Goal: Task Accomplishment & Management: Manage account settings

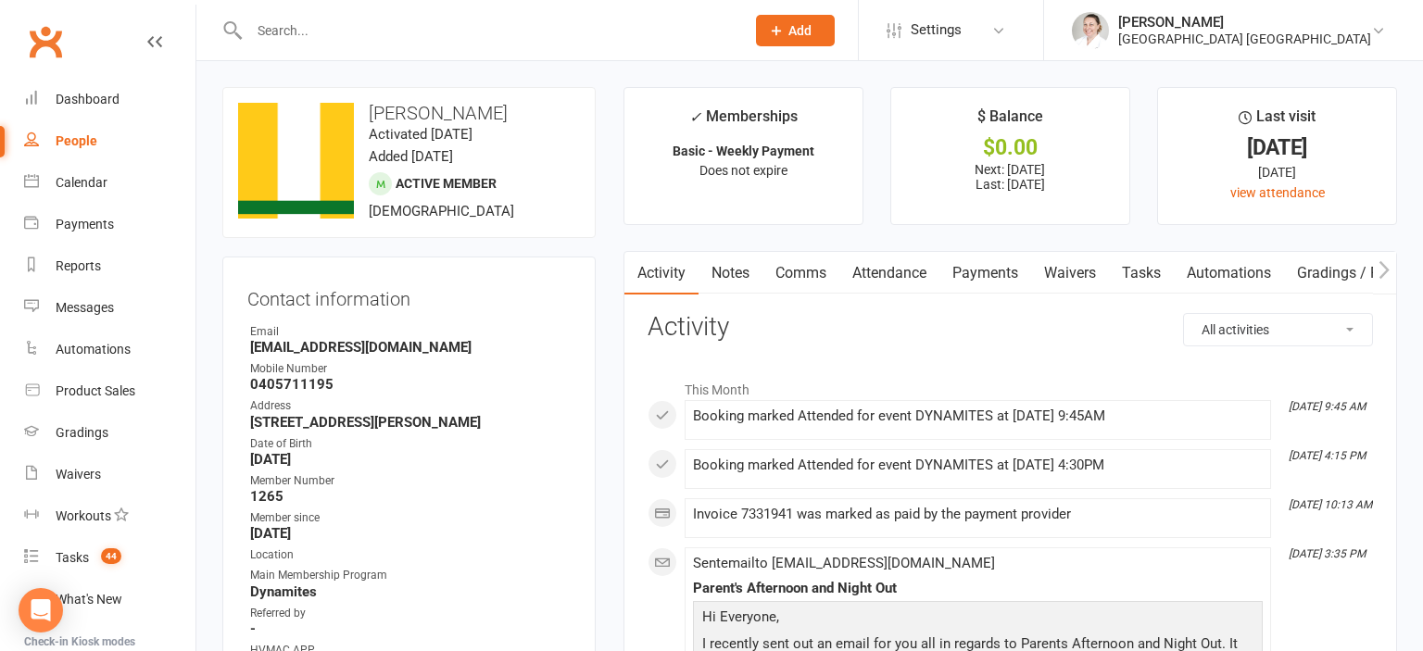
scroll to position [880, 0]
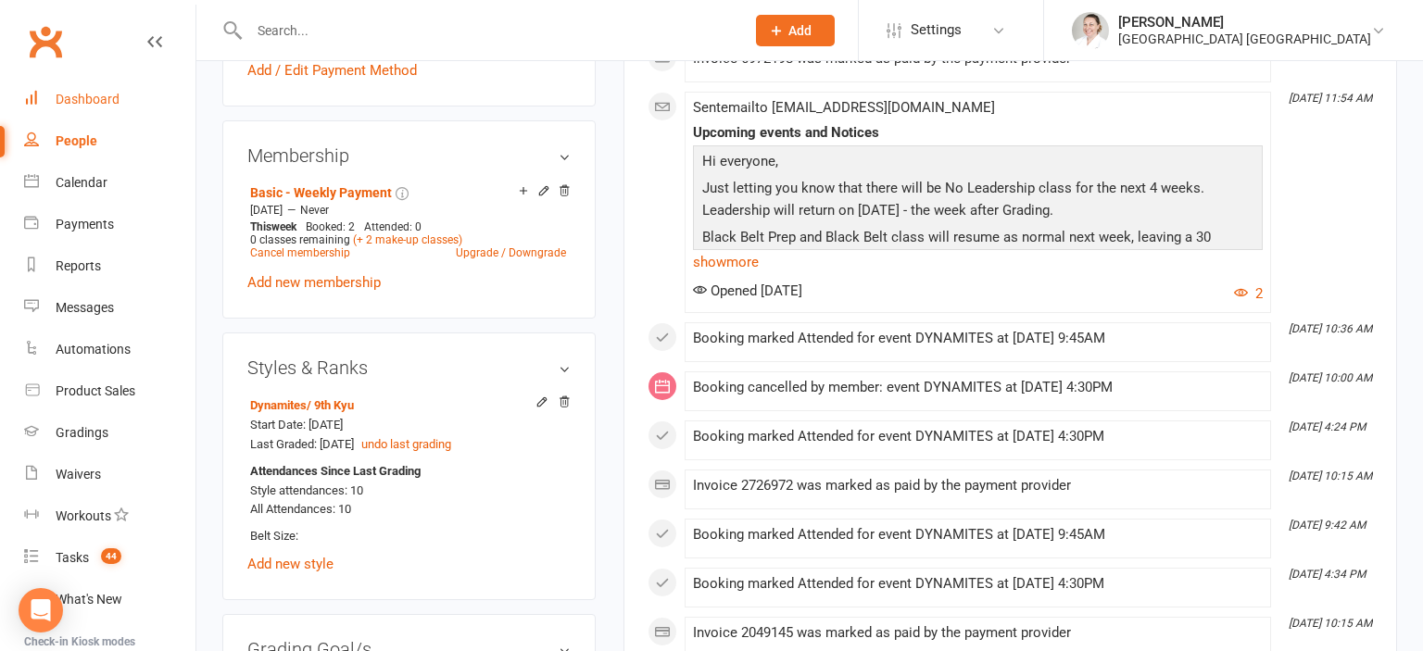
click at [78, 104] on div "Dashboard" at bounding box center [88, 99] width 64 height 15
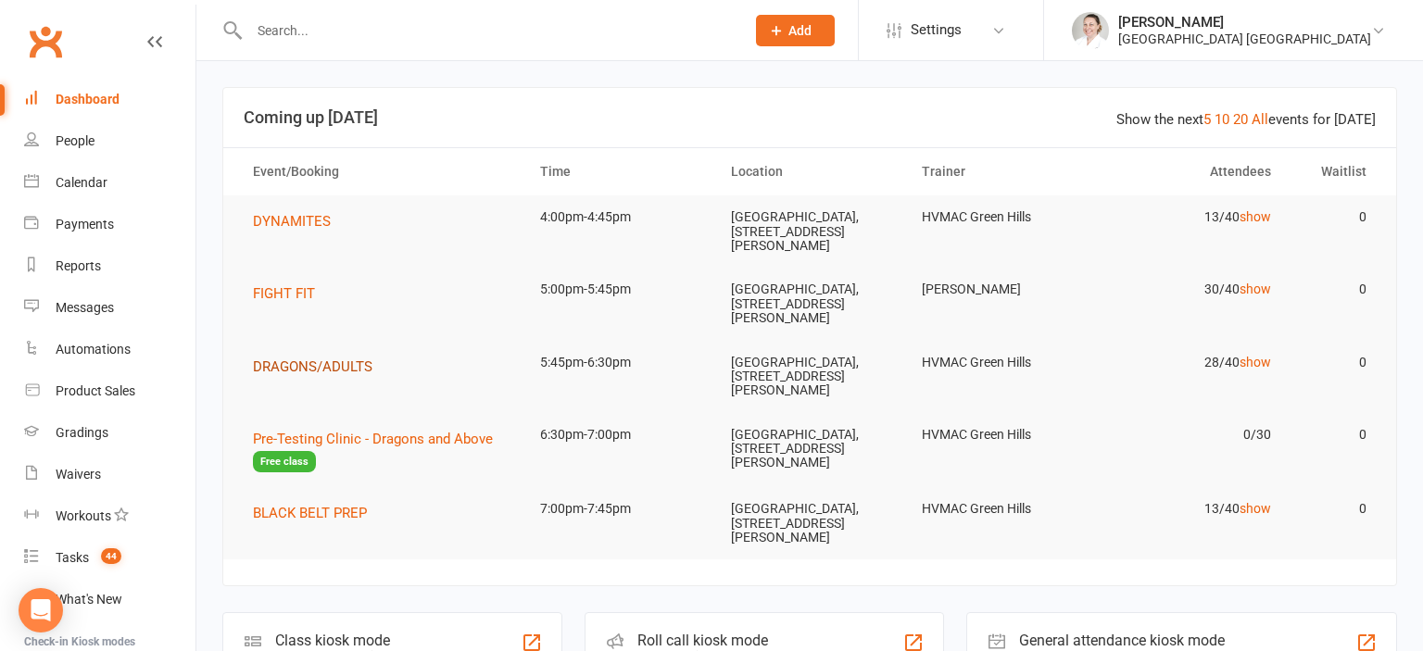
click at [341, 364] on span "DRAGONS/ADULTS" at bounding box center [312, 366] width 119 height 17
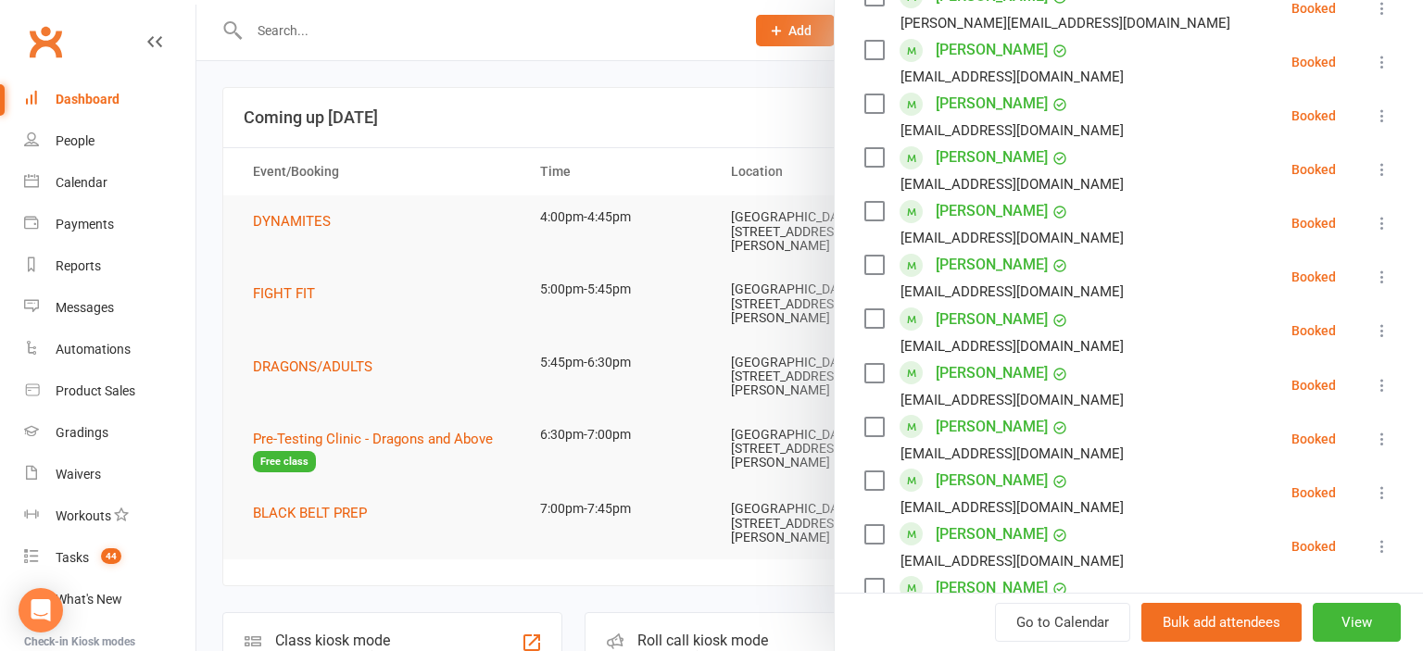
scroll to position [920, 0]
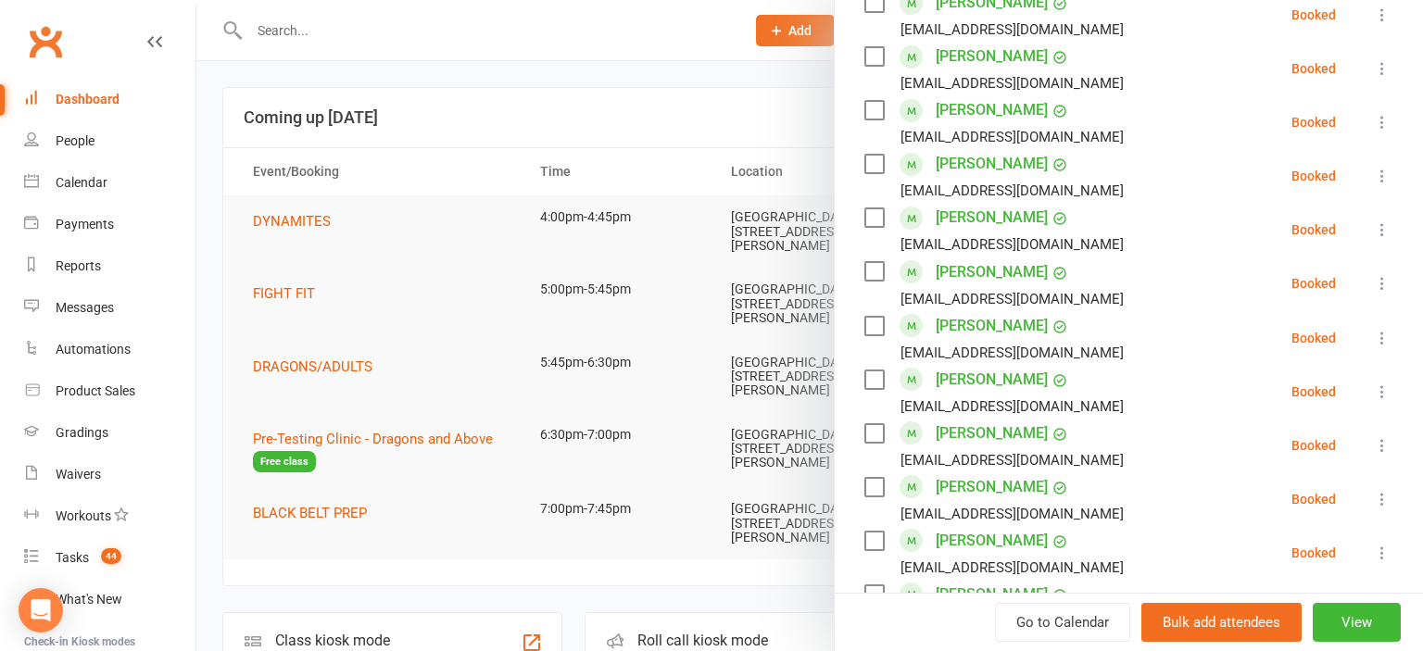
click at [942, 324] on link "[PERSON_NAME]" at bounding box center [992, 326] width 112 height 30
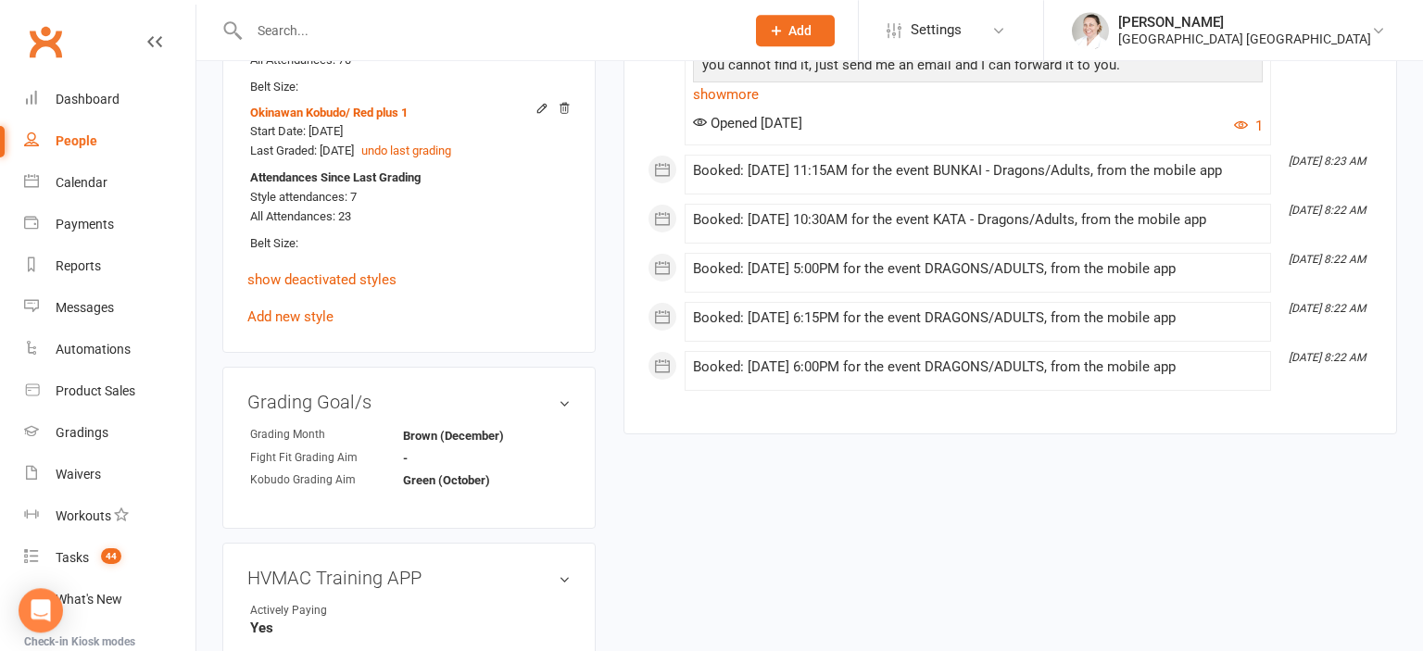
scroll to position [1467, 0]
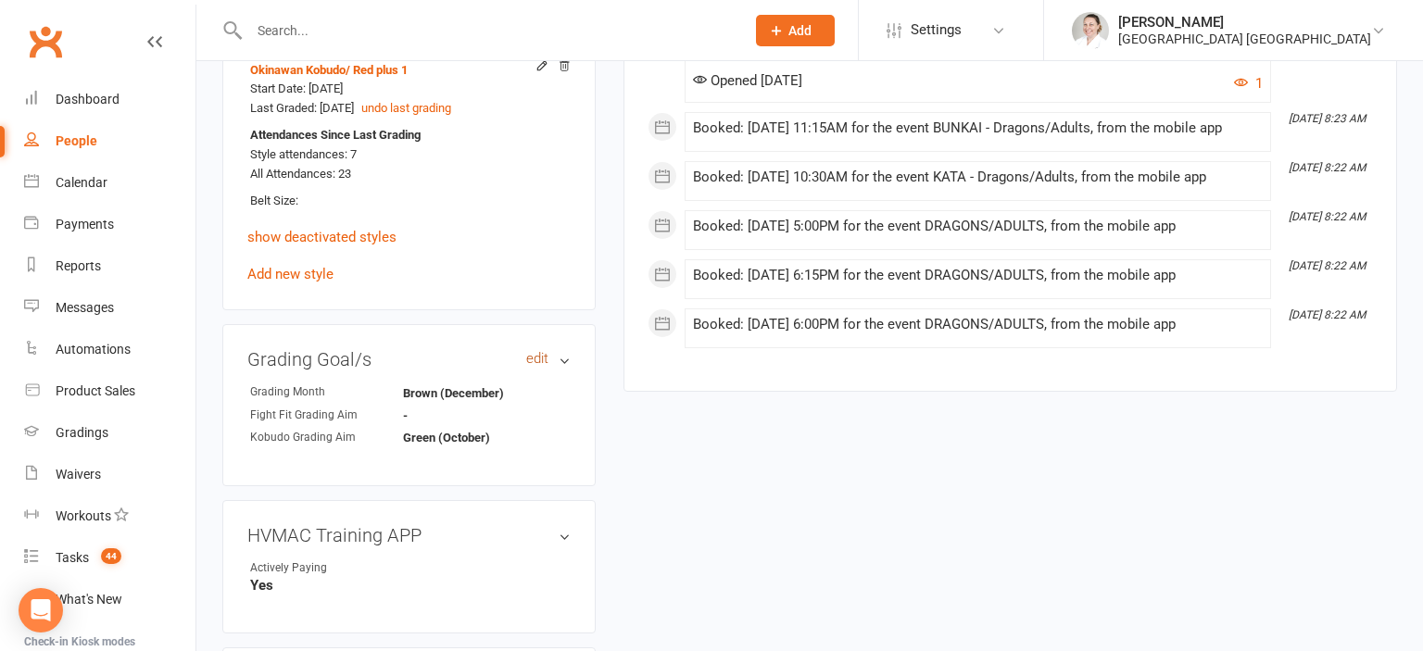
click at [533, 351] on link "edit" at bounding box center [537, 359] width 22 height 16
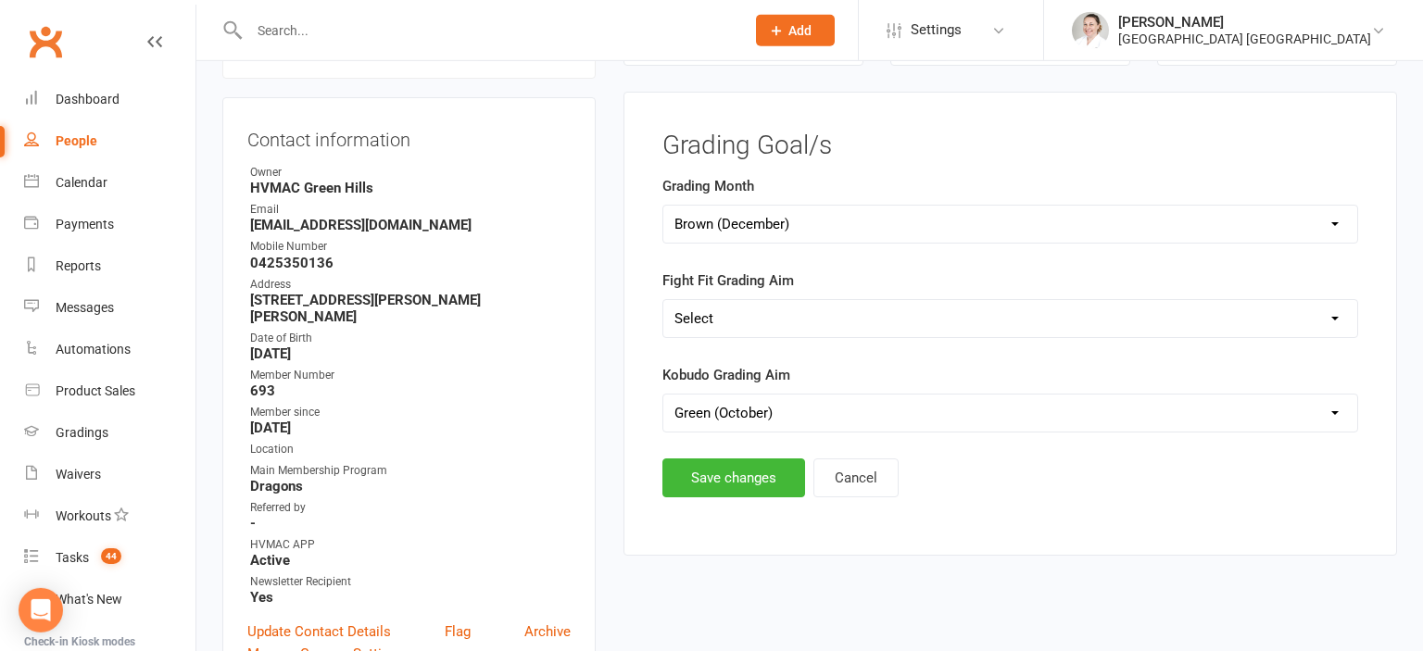
scroll to position [158, 0]
click at [663, 207] on select "Select Silver (February) Yellow (April) White (June) Blue (August) Green (Octob…" at bounding box center [1010, 225] width 694 height 37
select select "Green (October)"
click option "Green (October)" at bounding box center [0, 0] width 0 height 0
click at [749, 479] on button "Save changes" at bounding box center [733, 478] width 143 height 39
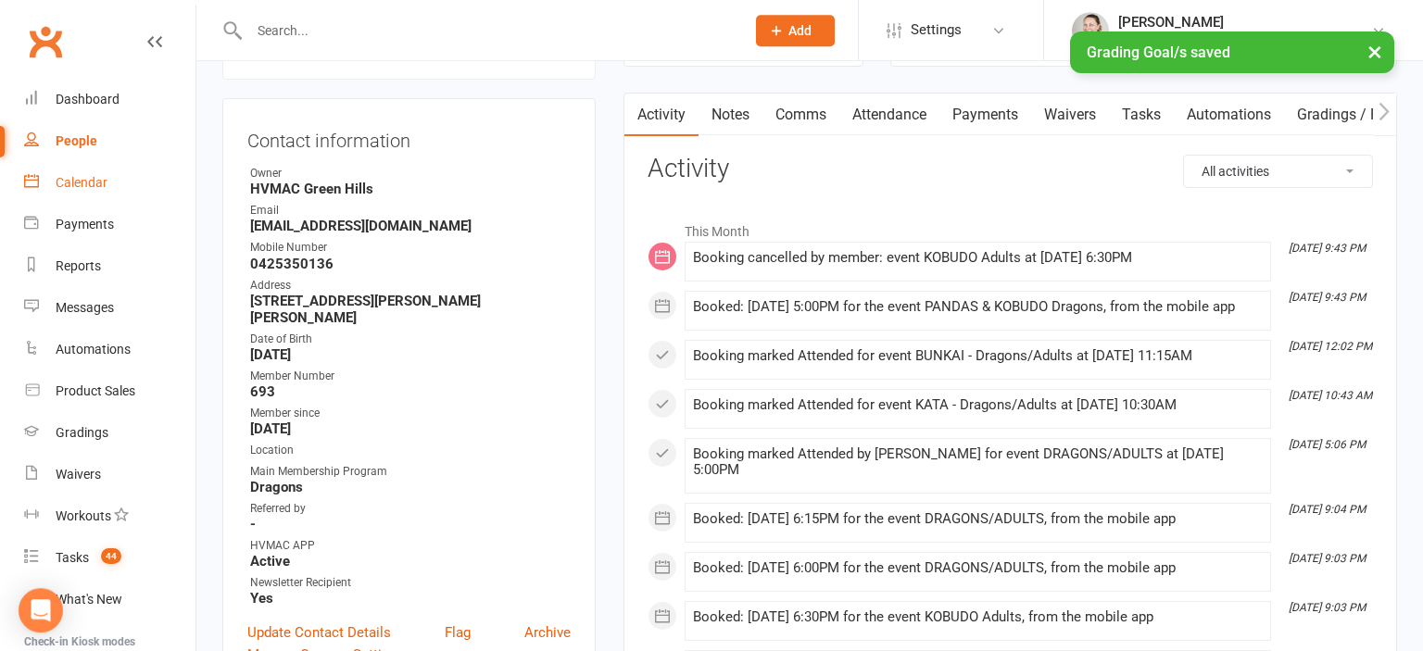
click at [76, 187] on div "Calendar" at bounding box center [82, 182] width 52 height 15
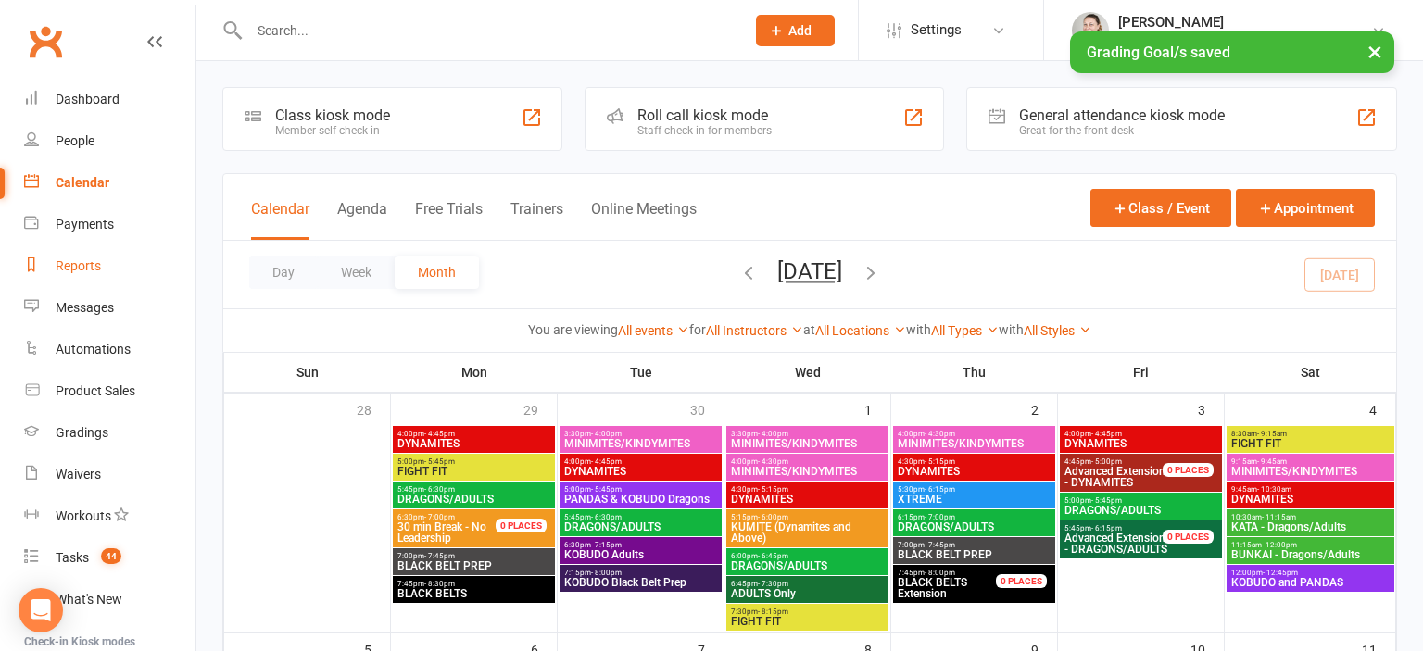
click at [76, 263] on div "Reports" at bounding box center [78, 265] width 45 height 15
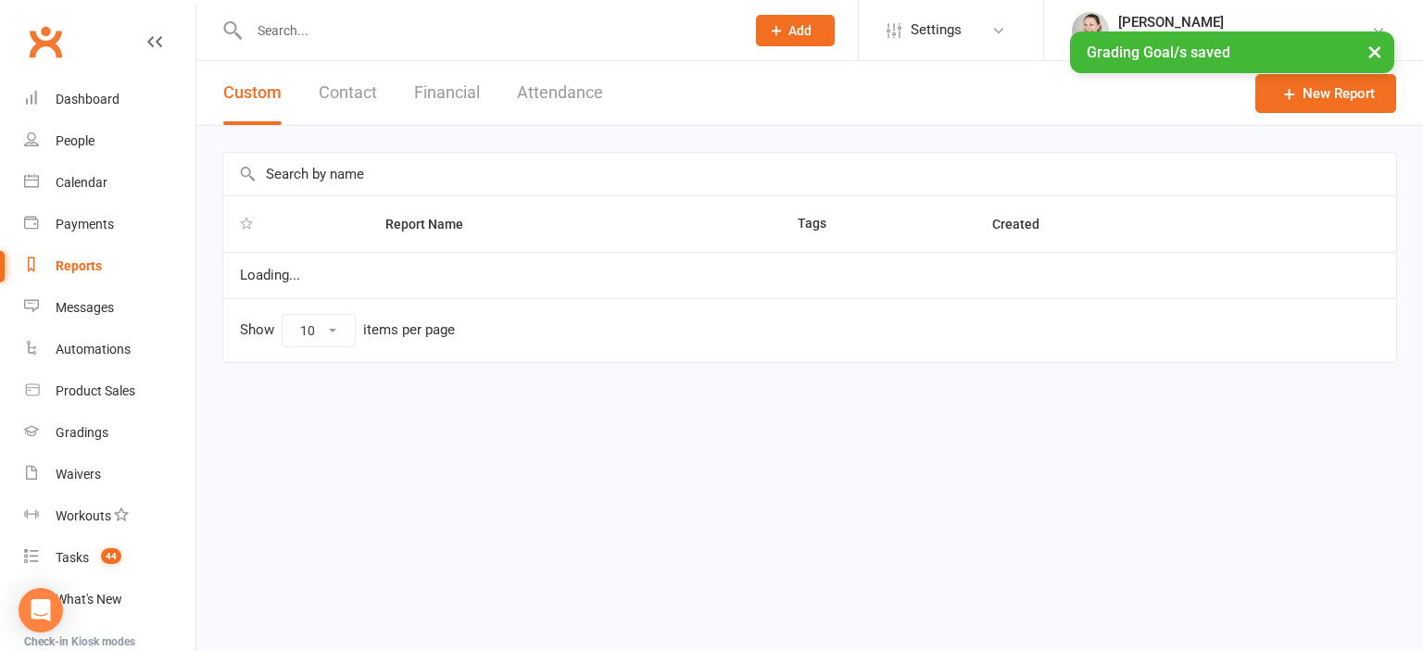
select select "25"
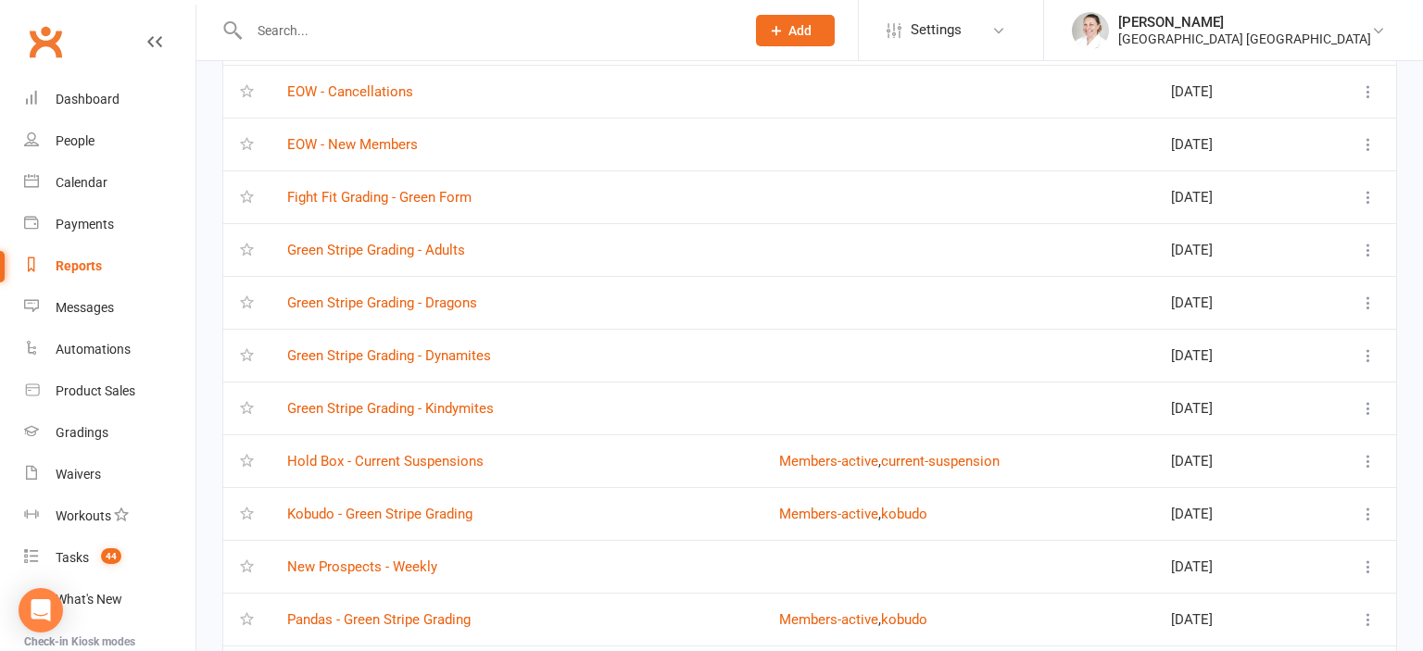
scroll to position [391, 0]
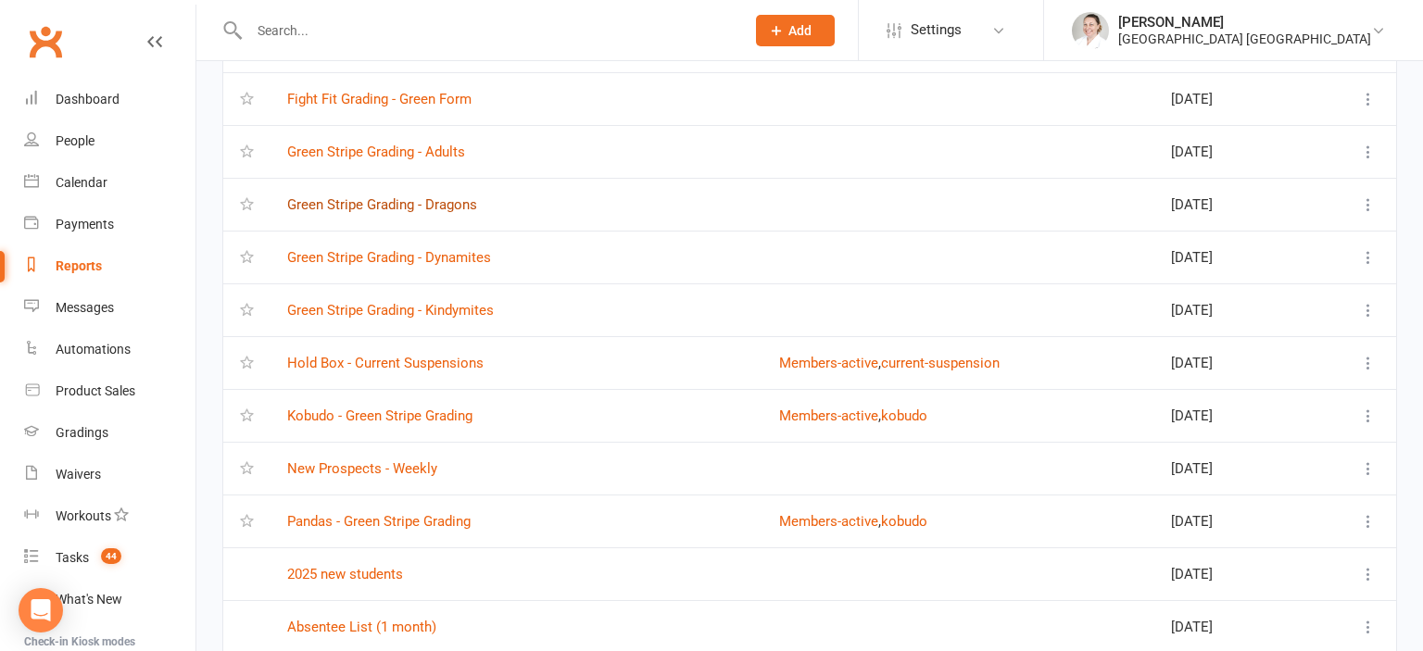
click at [431, 204] on link "Green Stripe Grading - Dragons" at bounding box center [382, 204] width 190 height 17
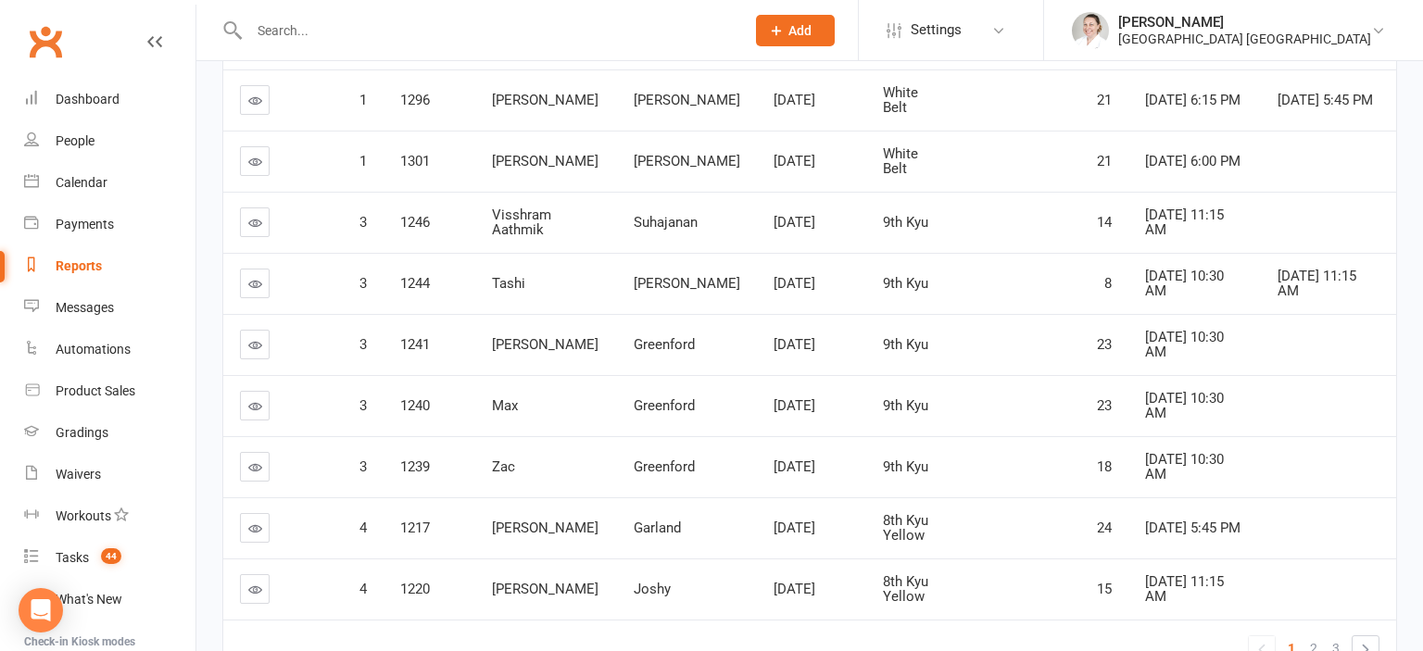
scroll to position [97, 0]
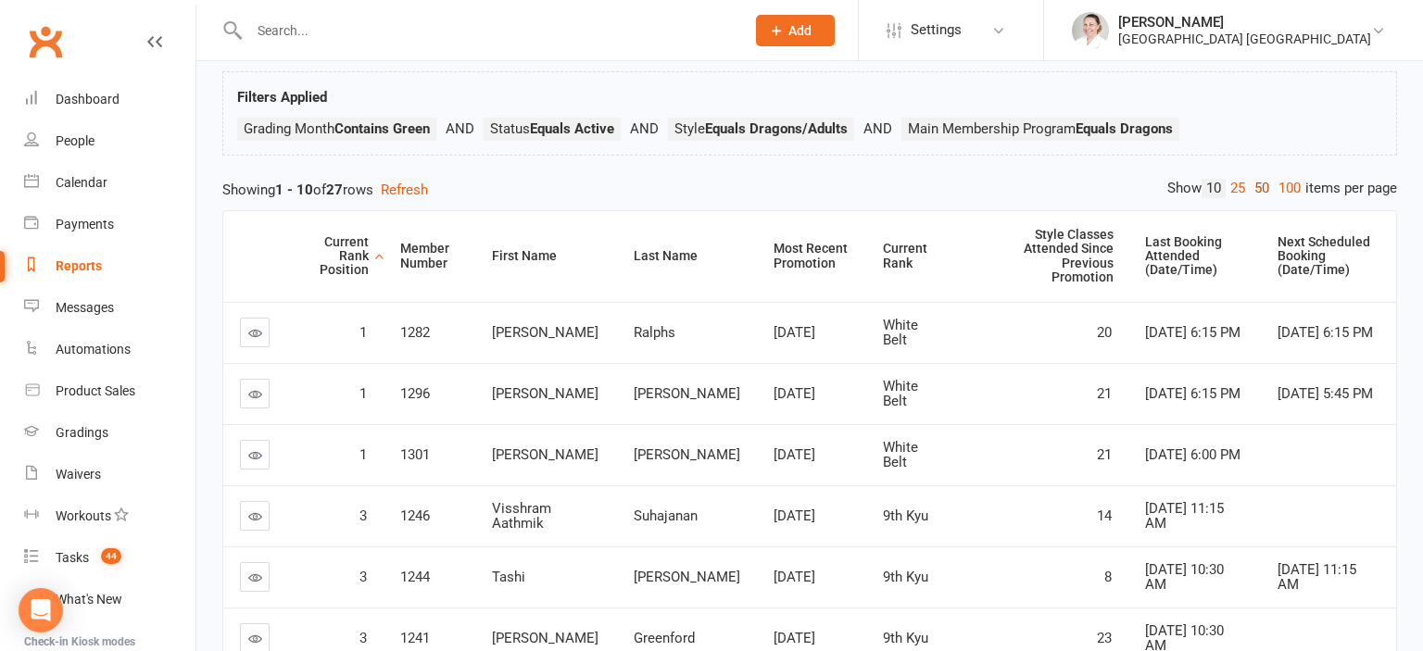
click at [1258, 187] on link "50" at bounding box center [1262, 188] width 24 height 19
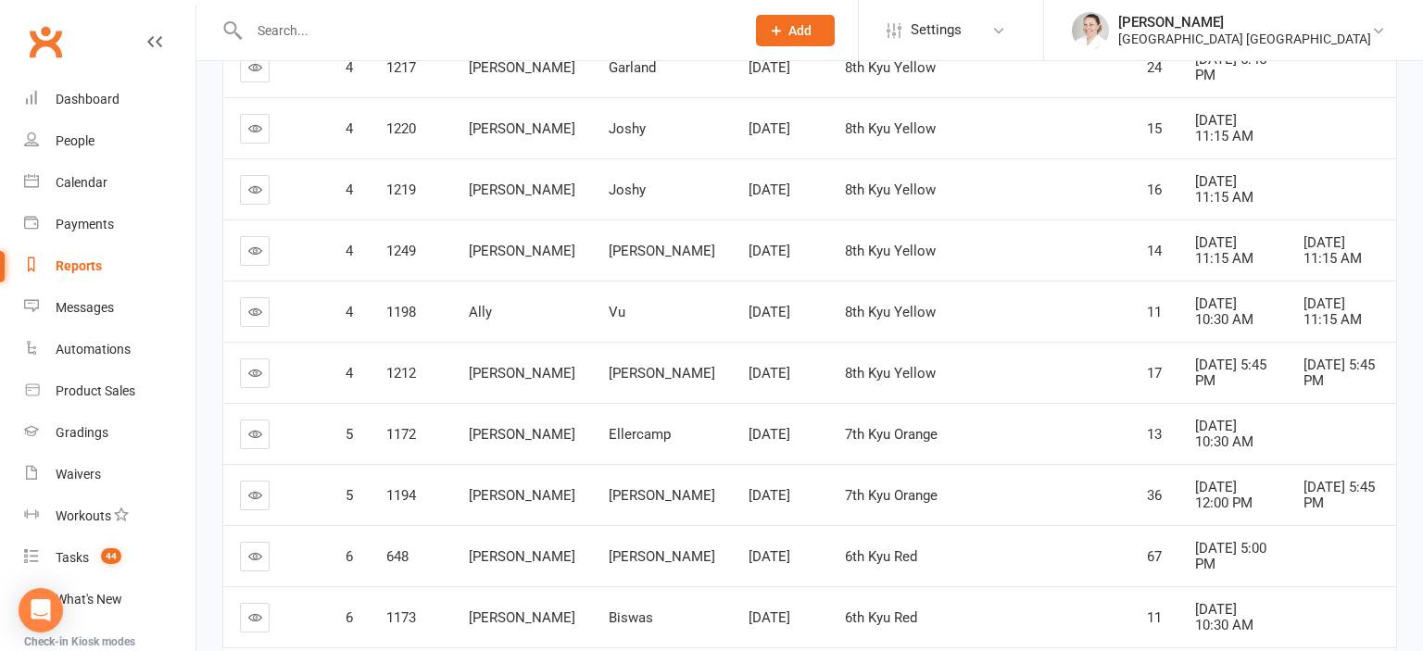
scroll to position [1467, 0]
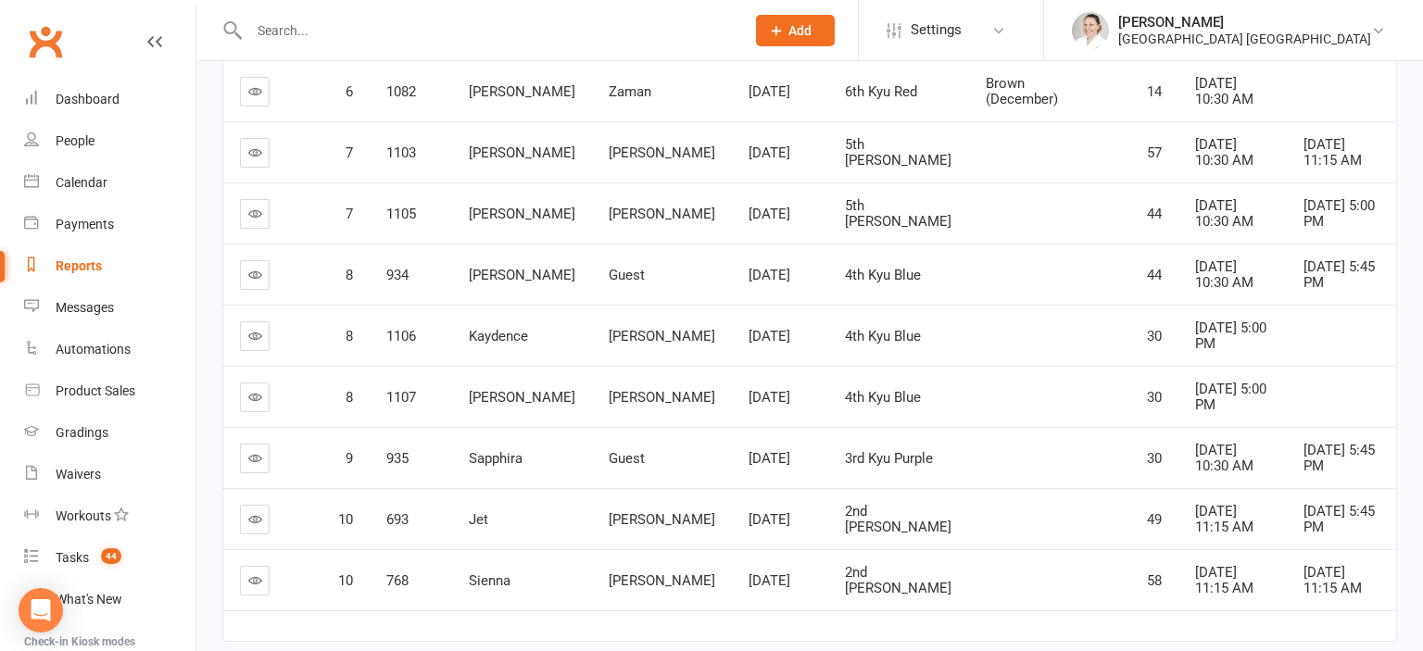
click at [259, 451] on icon at bounding box center [255, 458] width 14 height 14
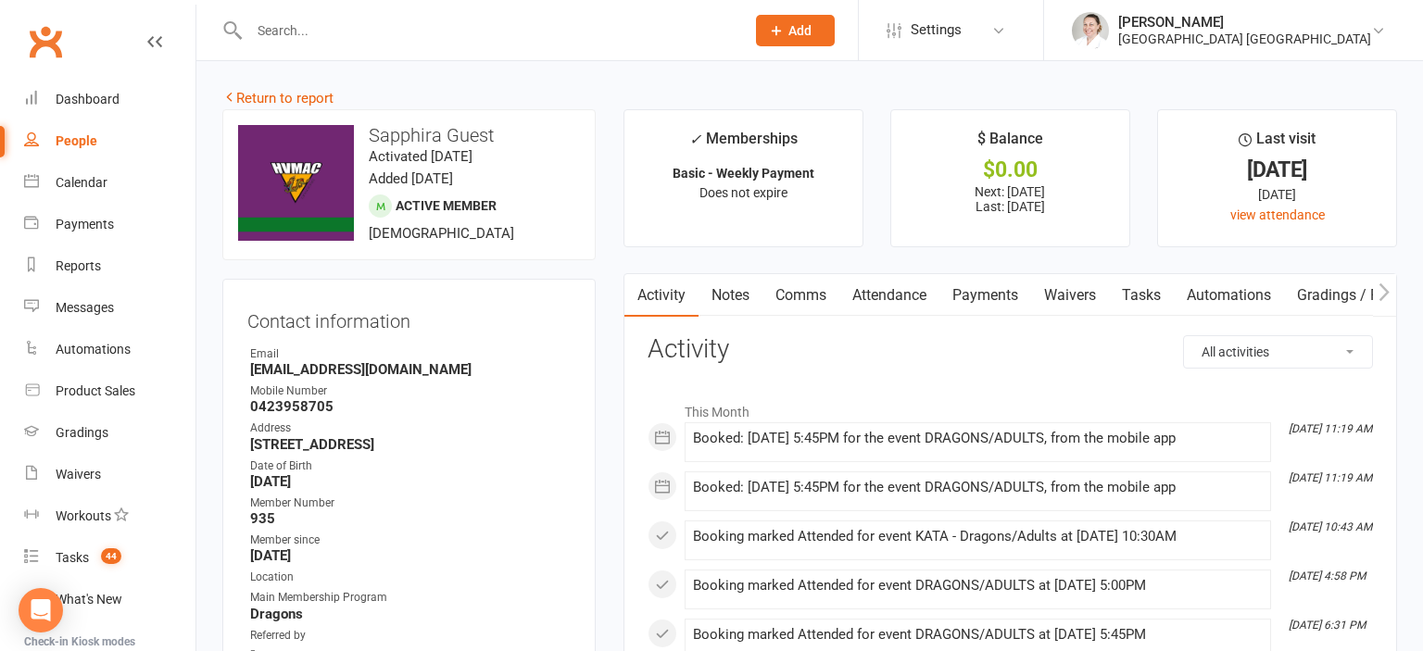
click at [902, 293] on link "Attendance" at bounding box center [889, 295] width 100 height 43
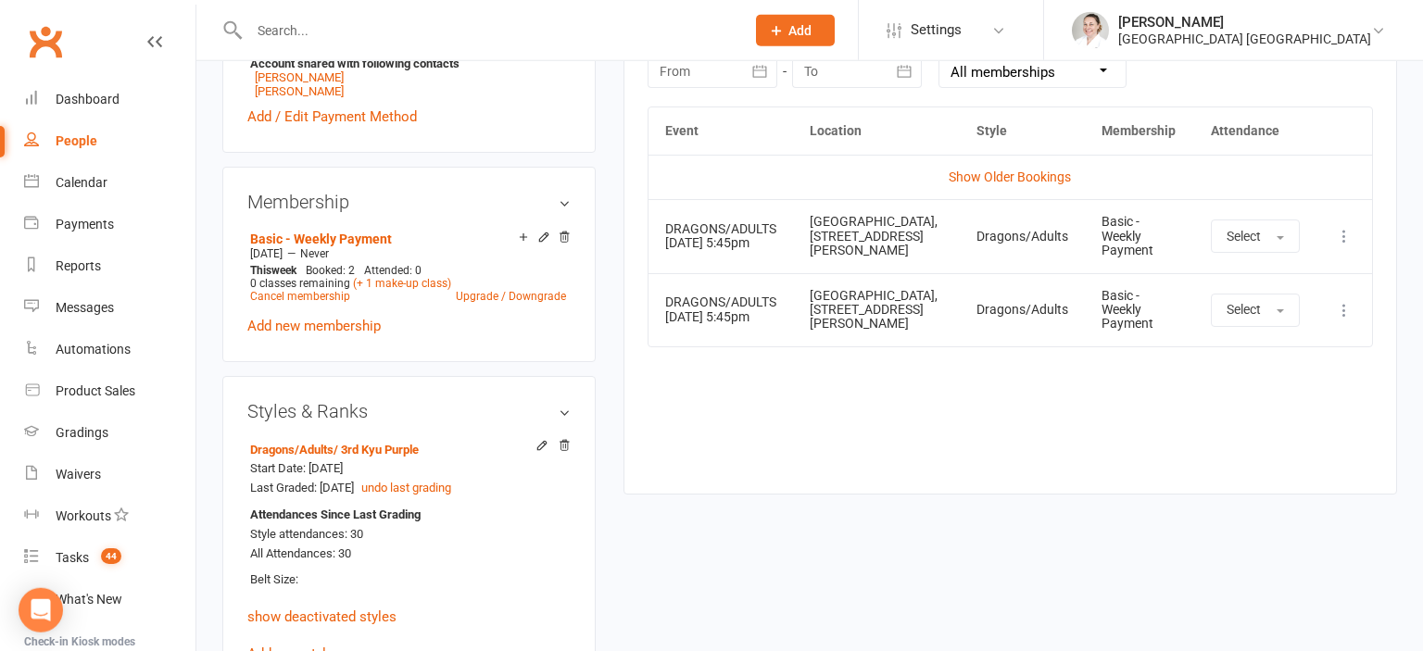
scroll to position [880, 0]
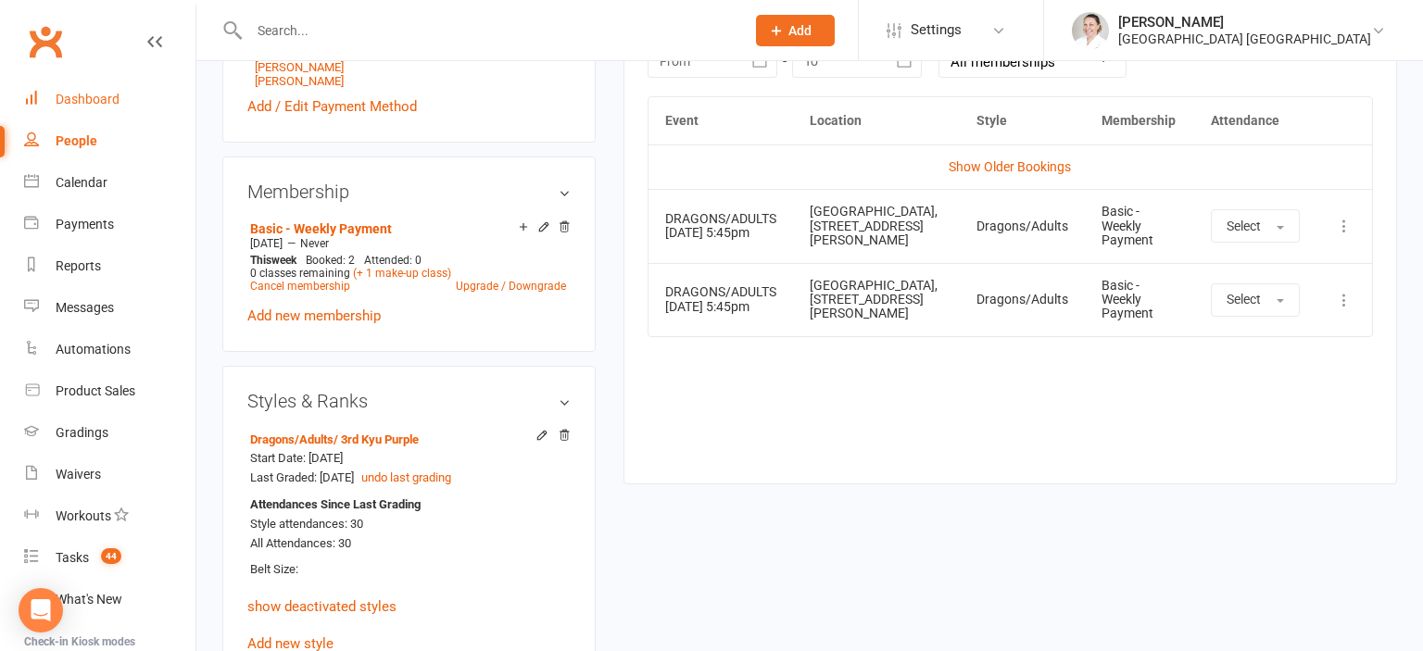
click at [87, 106] on div "Dashboard" at bounding box center [88, 99] width 64 height 15
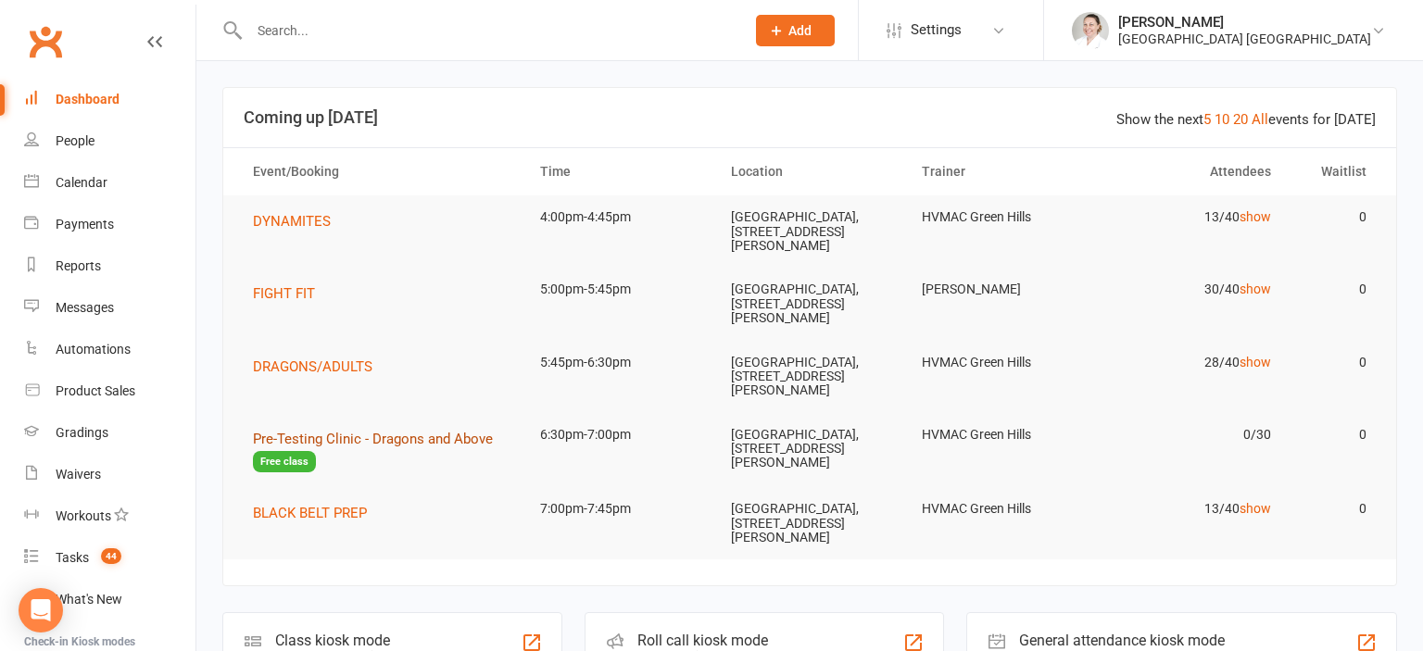
click at [400, 437] on span "Pre-Testing Clinic - Dragons and Above" at bounding box center [373, 439] width 240 height 17
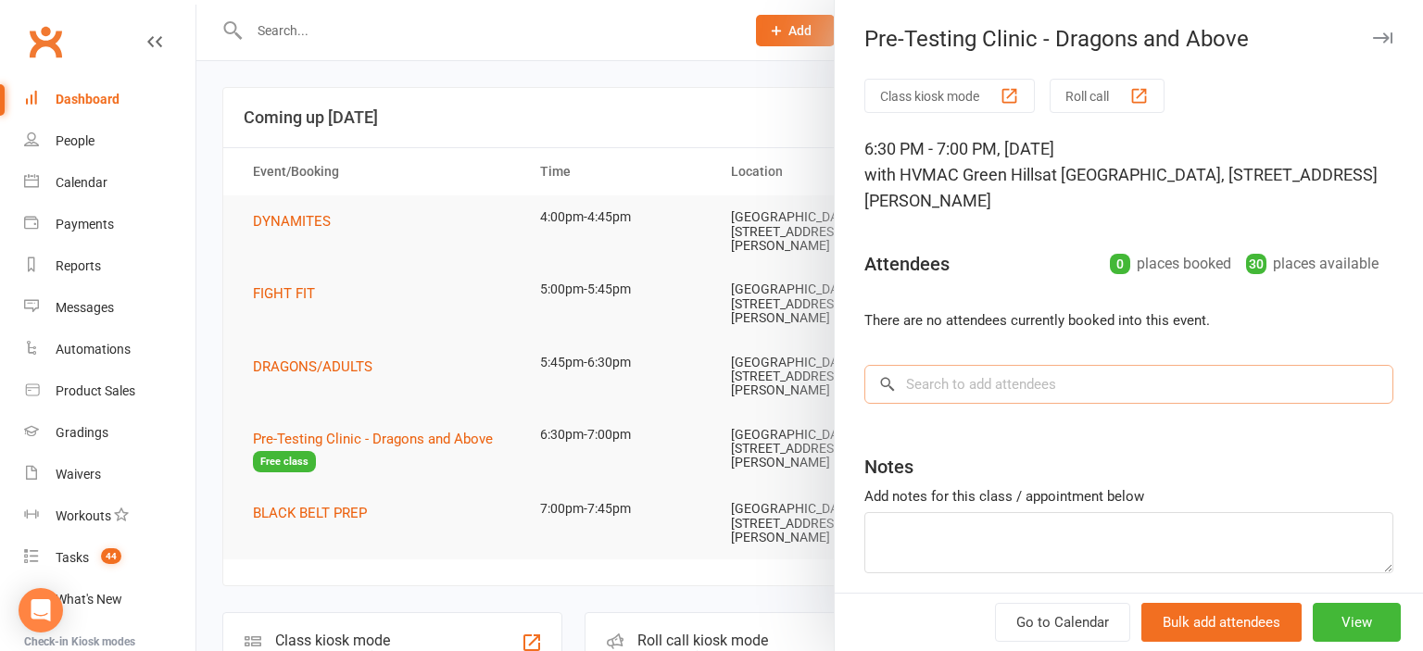
click at [1030, 382] on input "search" at bounding box center [1128, 384] width 529 height 39
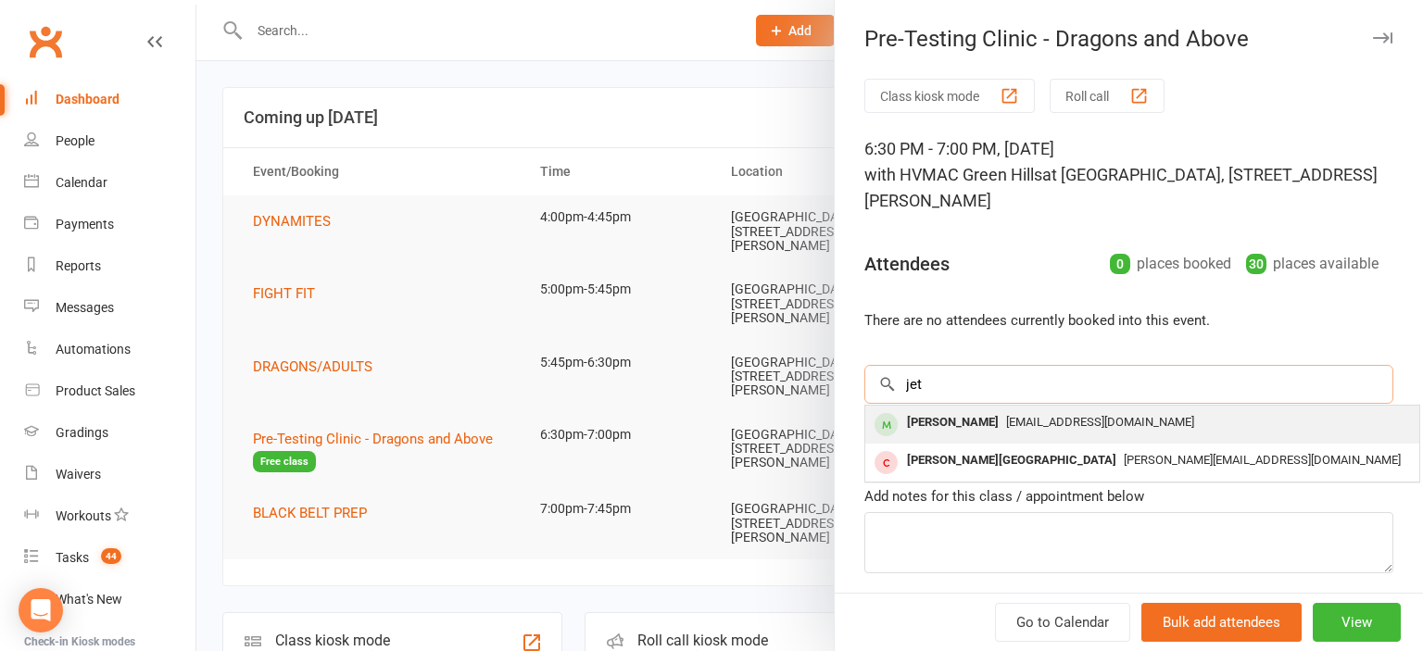
type input "jet"
click at [1006, 427] on span "[EMAIL_ADDRESS][DOMAIN_NAME]" at bounding box center [1100, 422] width 188 height 14
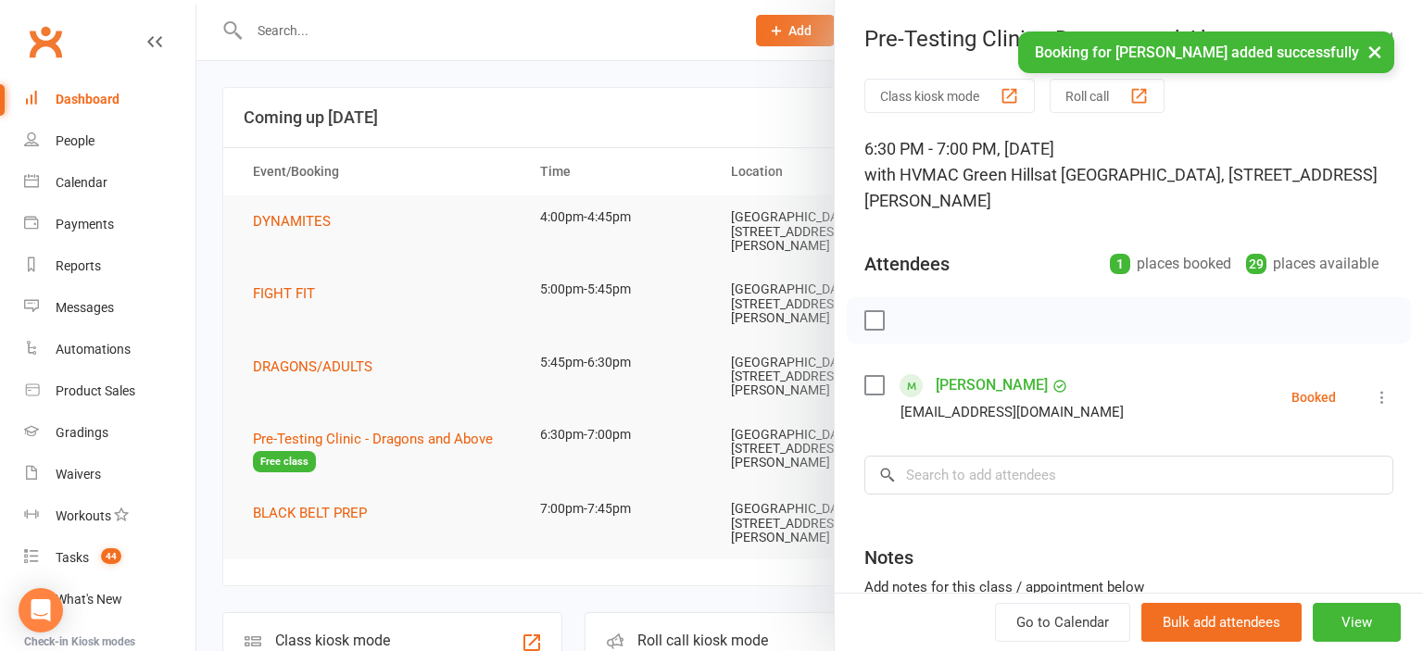
click at [635, 95] on div at bounding box center [809, 325] width 1226 height 651
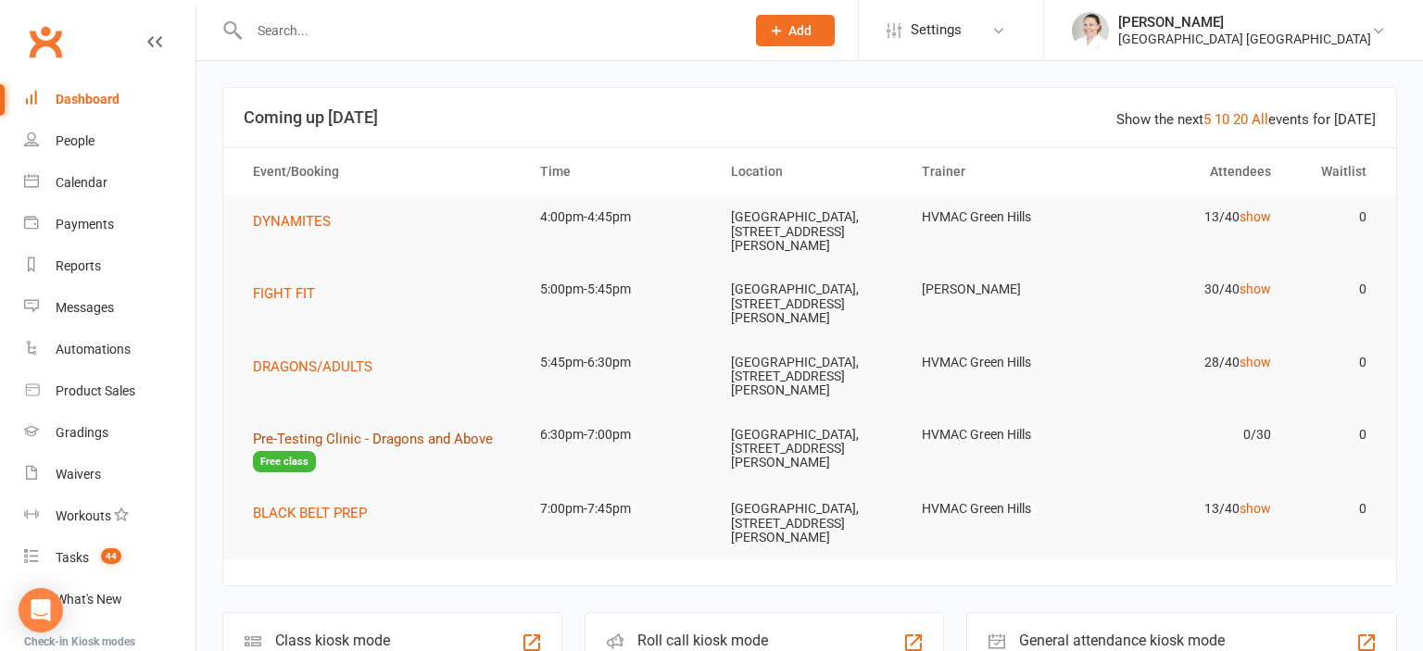
click at [330, 440] on span "Pre-Testing Clinic - Dragons and Above" at bounding box center [373, 439] width 240 height 17
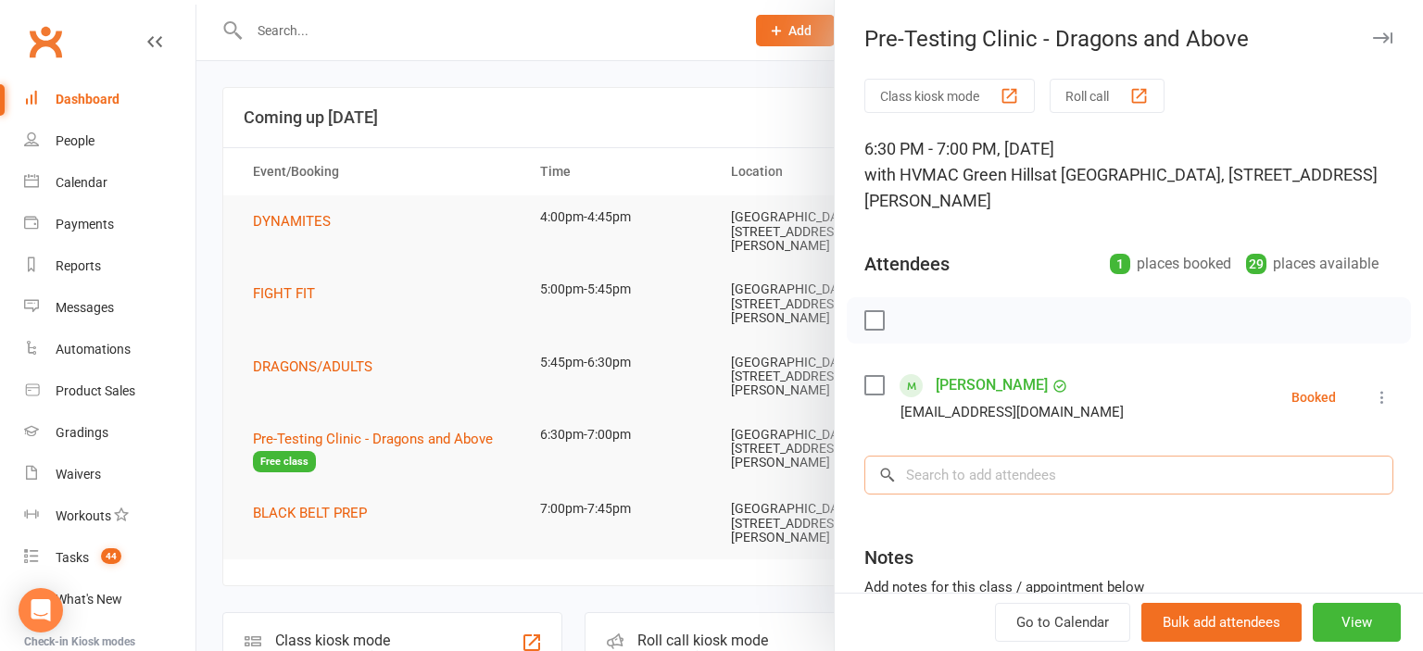
click at [963, 478] on input "search" at bounding box center [1128, 475] width 529 height 39
type input "d"
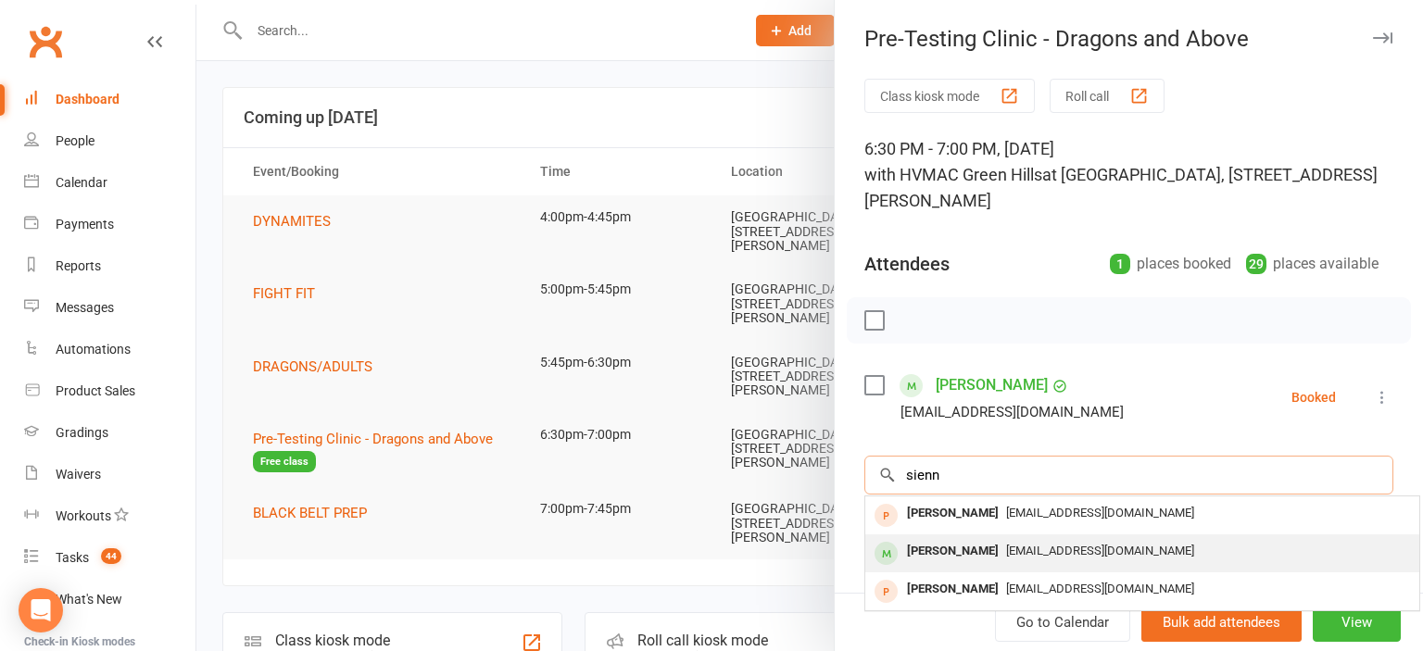
type input "sienn"
click at [978, 548] on div "[PERSON_NAME]" at bounding box center [952, 551] width 107 height 27
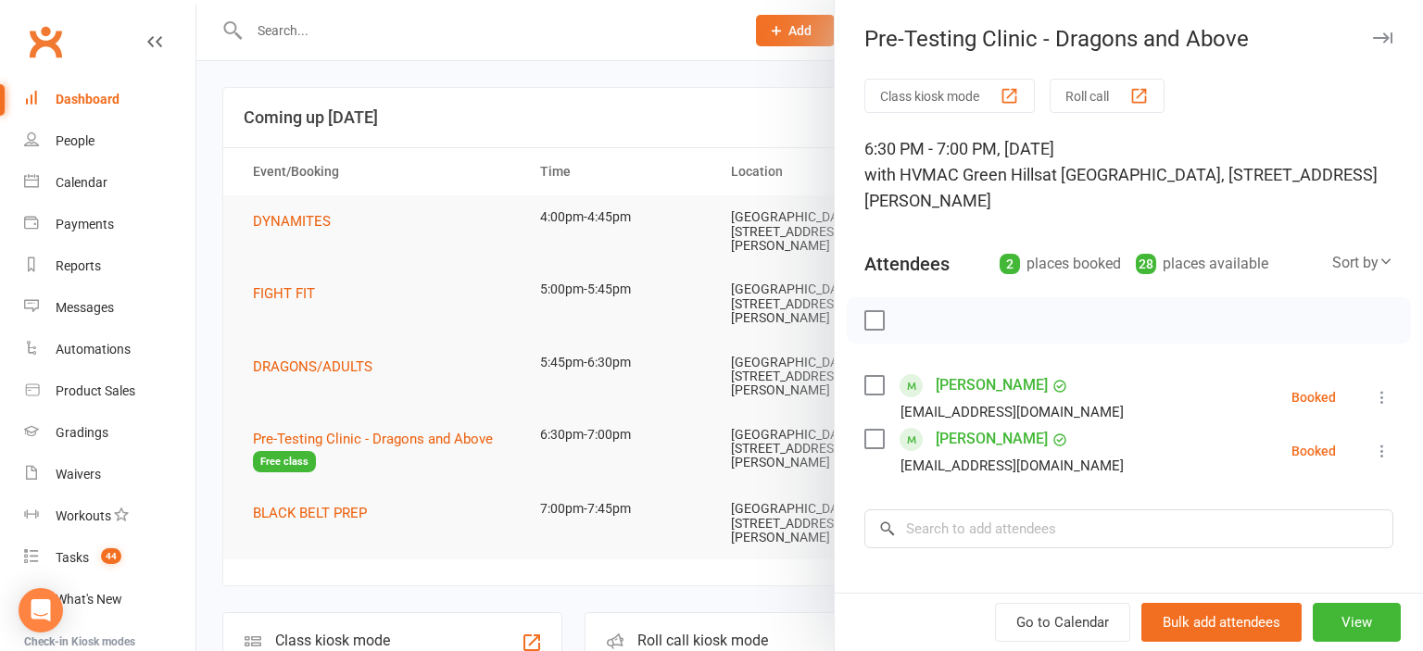
click at [403, 288] on div at bounding box center [809, 325] width 1226 height 651
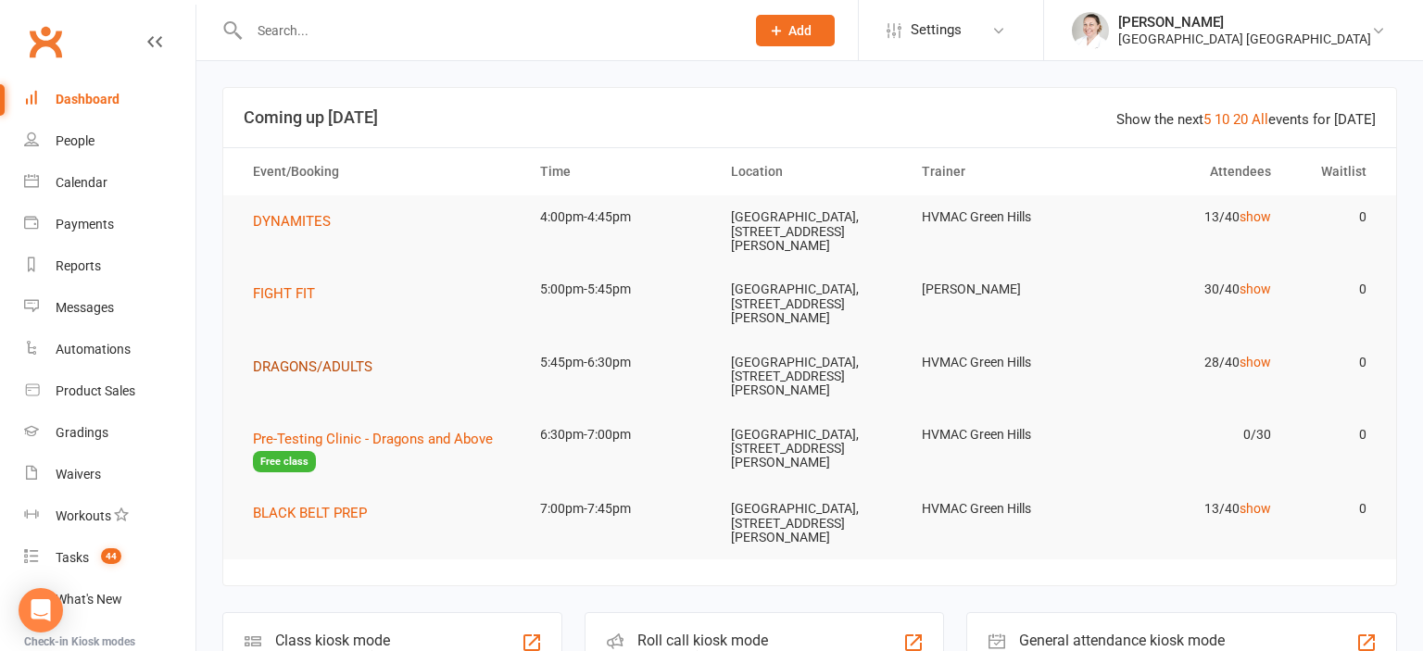
click at [321, 364] on span "DRAGONS/ADULTS" at bounding box center [312, 366] width 119 height 17
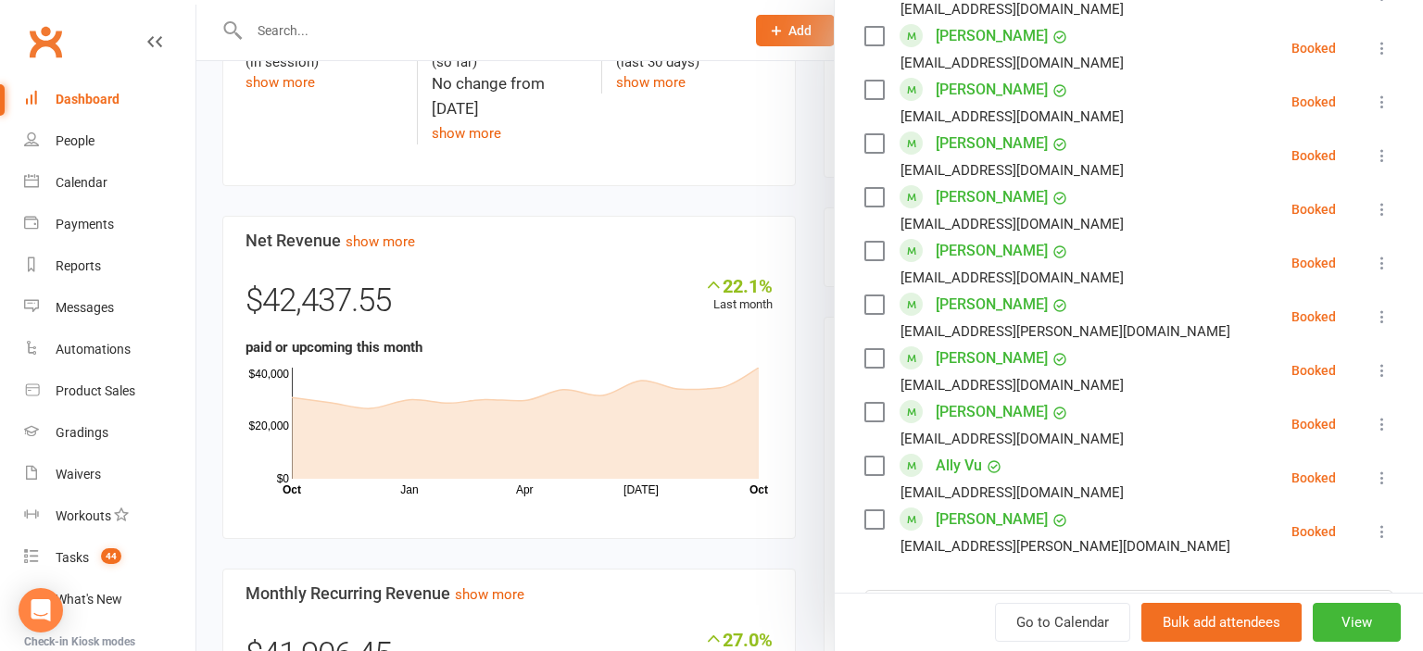
scroll to position [1329, 0]
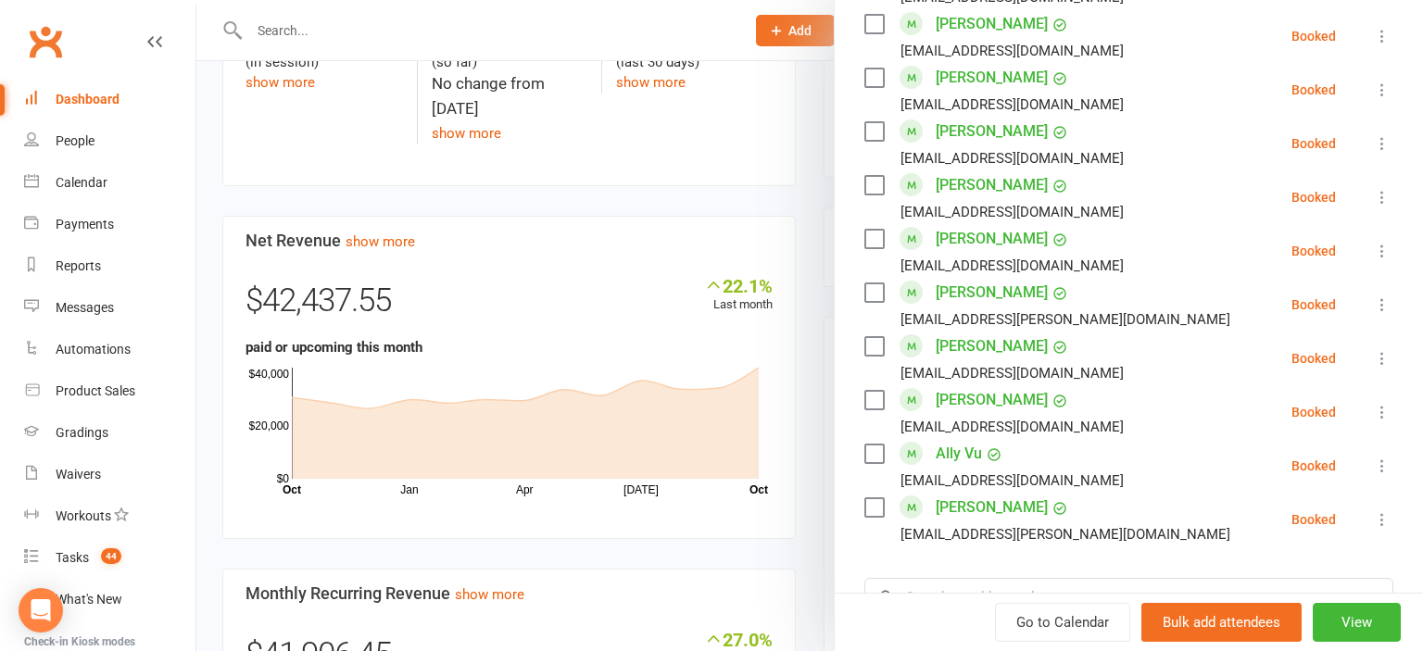
click at [651, 199] on div at bounding box center [809, 325] width 1226 height 651
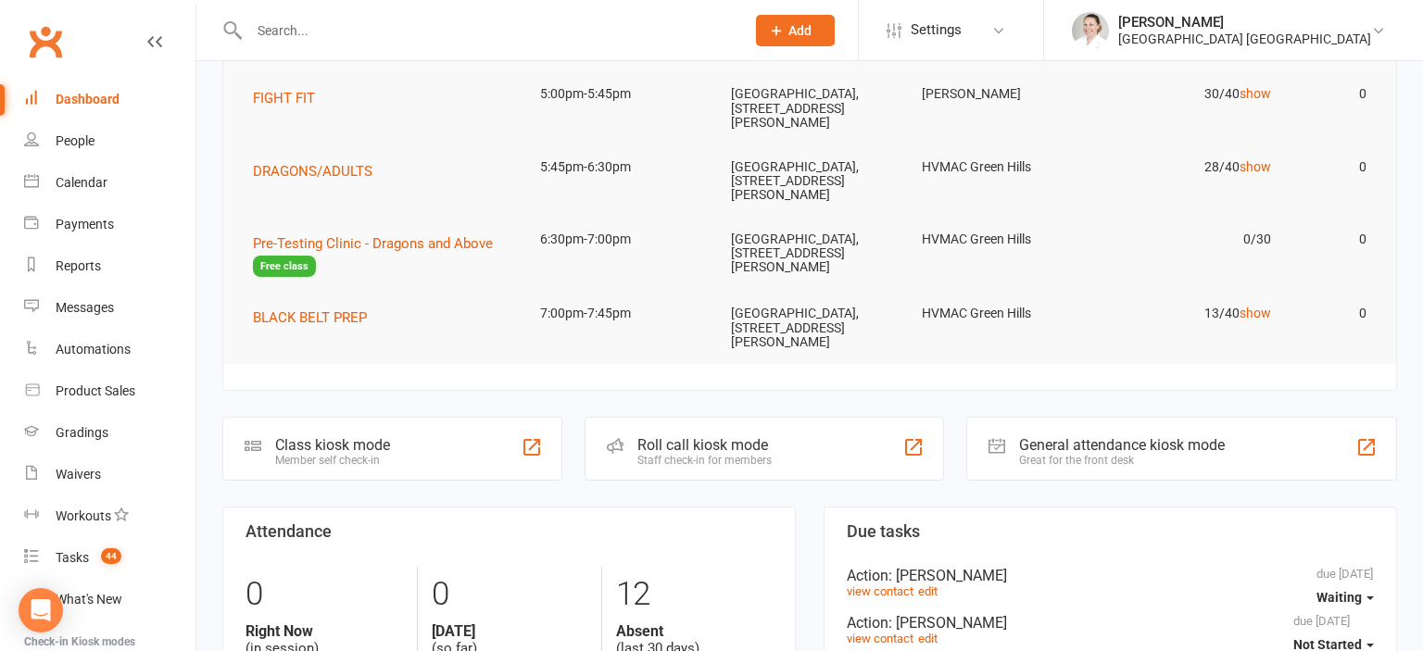
scroll to position [0, 0]
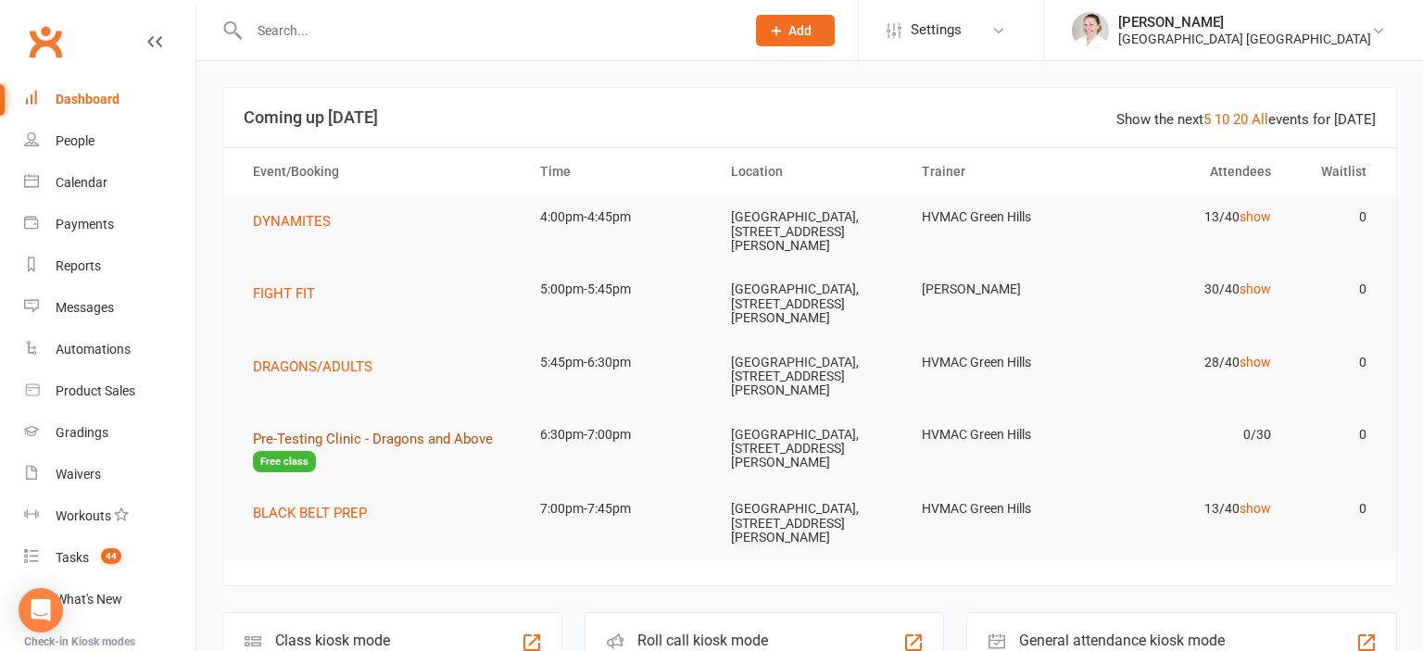
click at [403, 440] on span "Pre-Testing Clinic - Dragons and Above" at bounding box center [373, 439] width 240 height 17
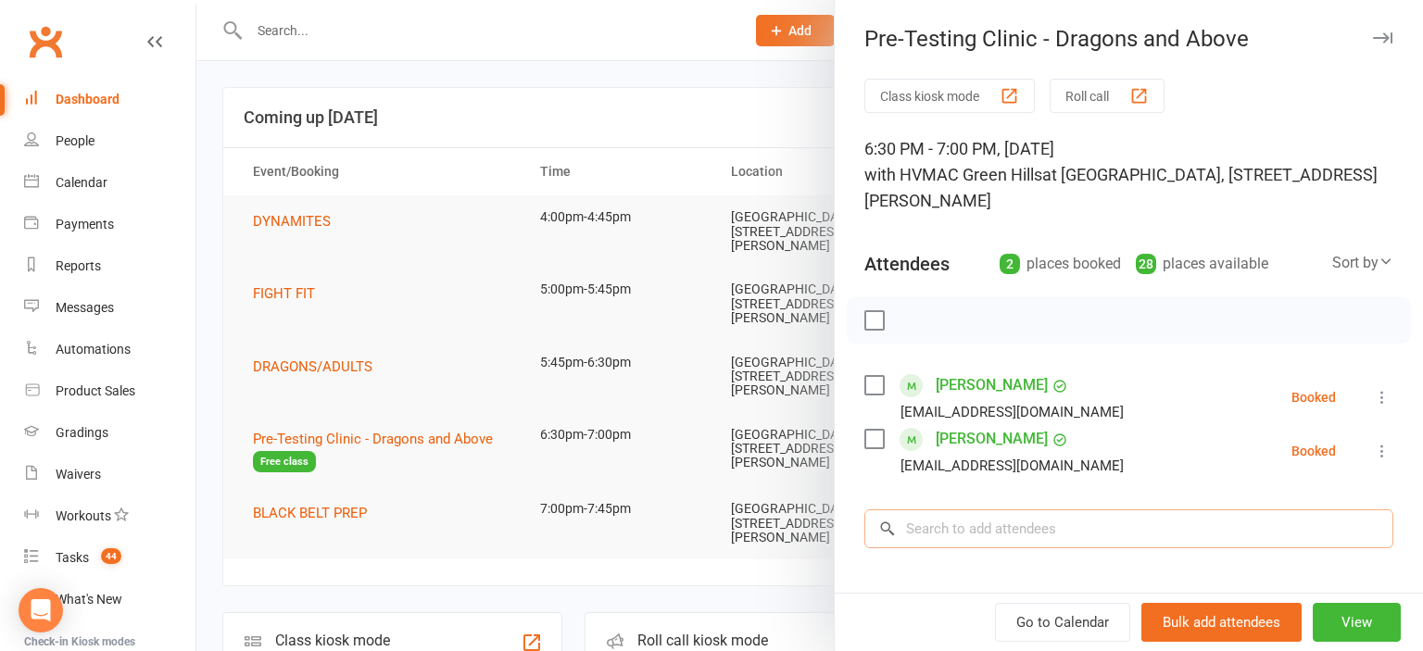
click at [949, 530] on input "search" at bounding box center [1128, 528] width 529 height 39
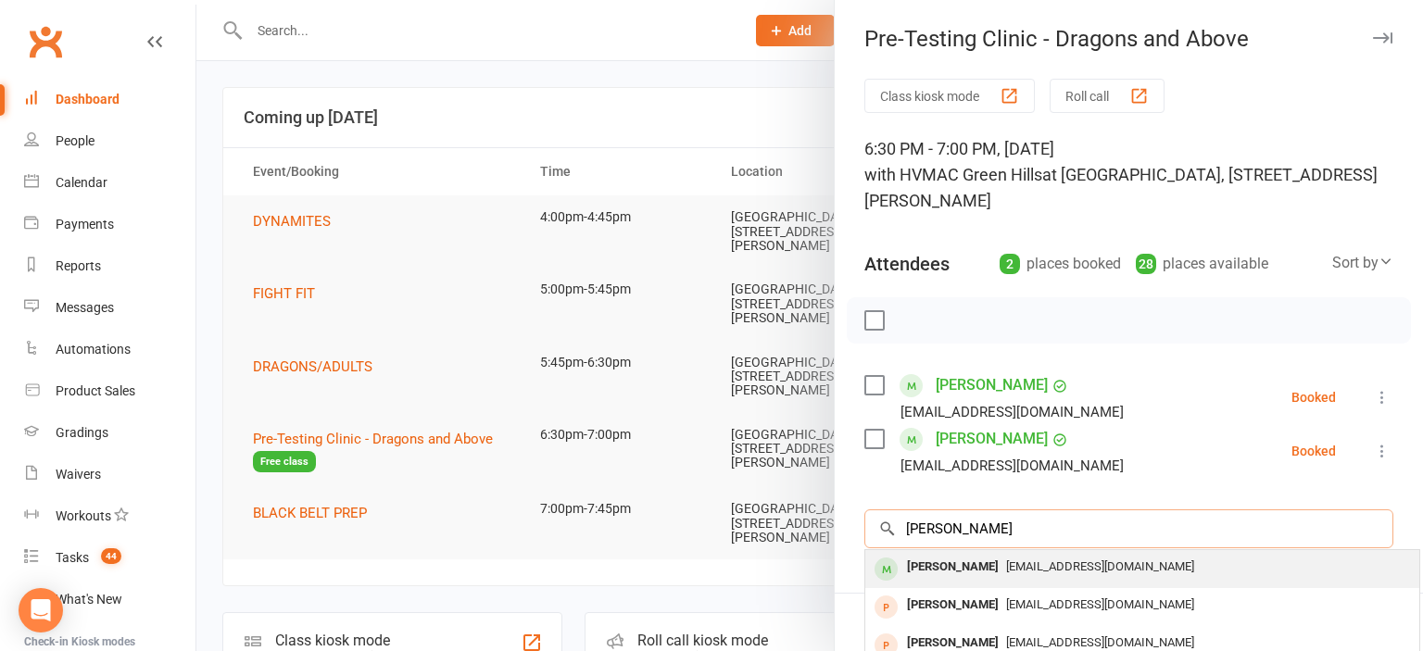
type input "[PERSON_NAME]"
click at [980, 561] on div "[PERSON_NAME]" at bounding box center [952, 567] width 107 height 27
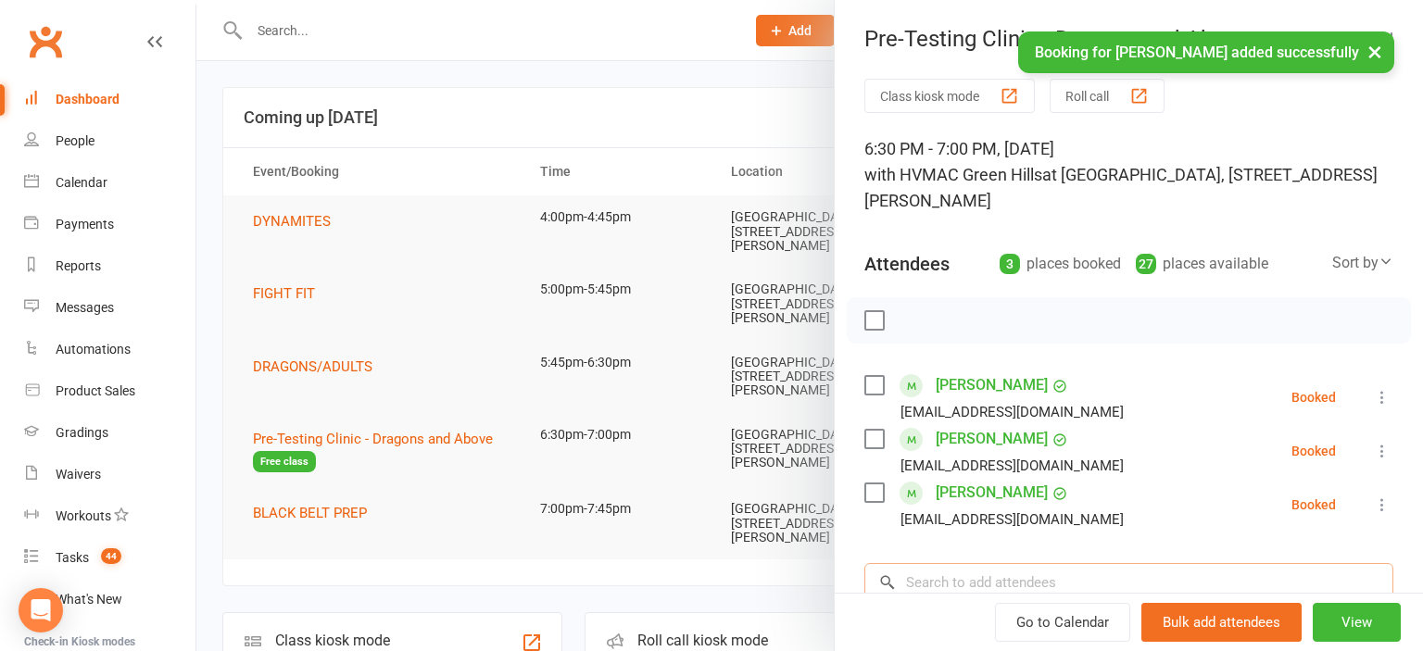
click at [977, 577] on input "search" at bounding box center [1128, 582] width 529 height 39
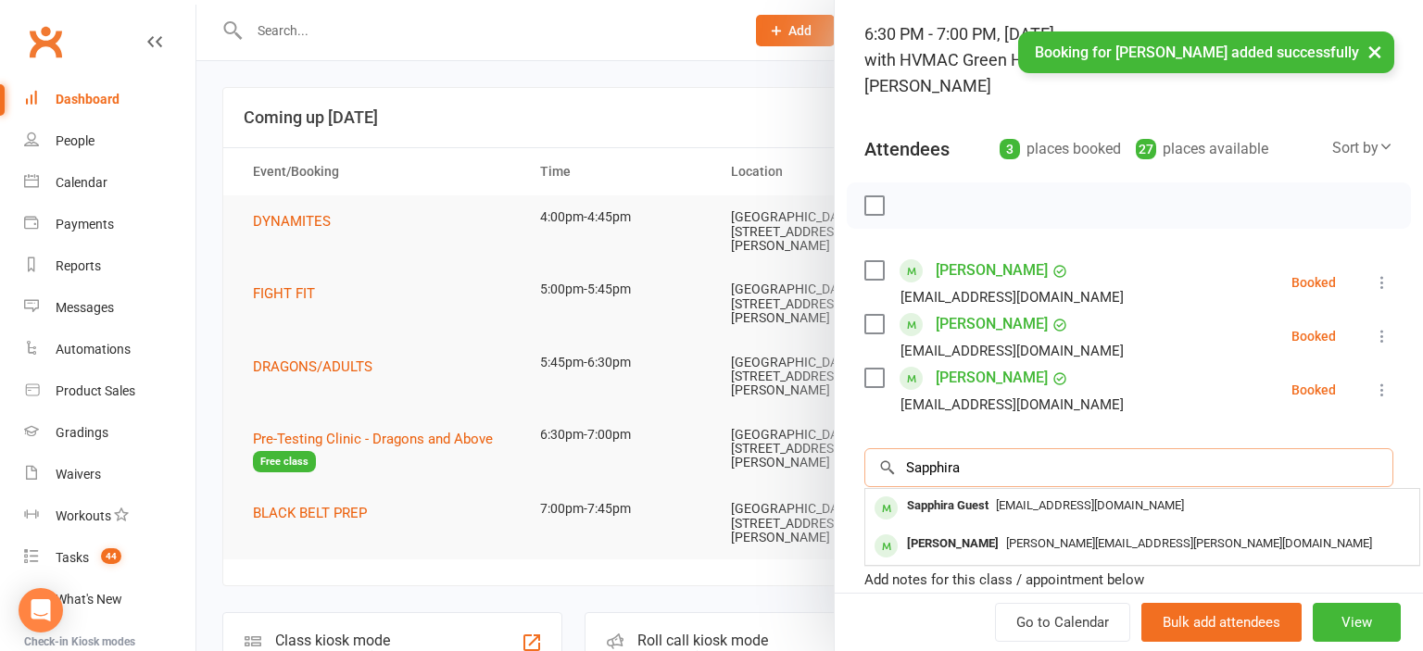
scroll to position [204, 0]
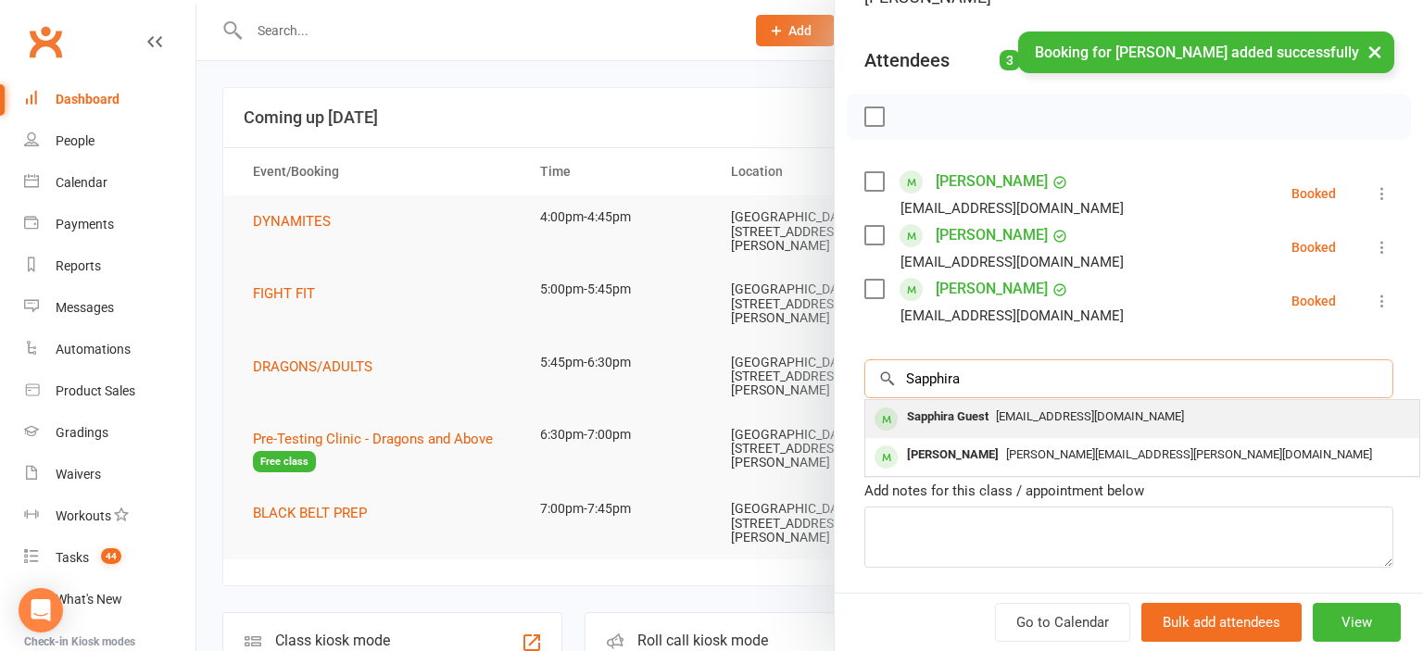
type input "Sapphira"
click at [996, 411] on div "Sapphira Guest" at bounding box center [947, 417] width 96 height 27
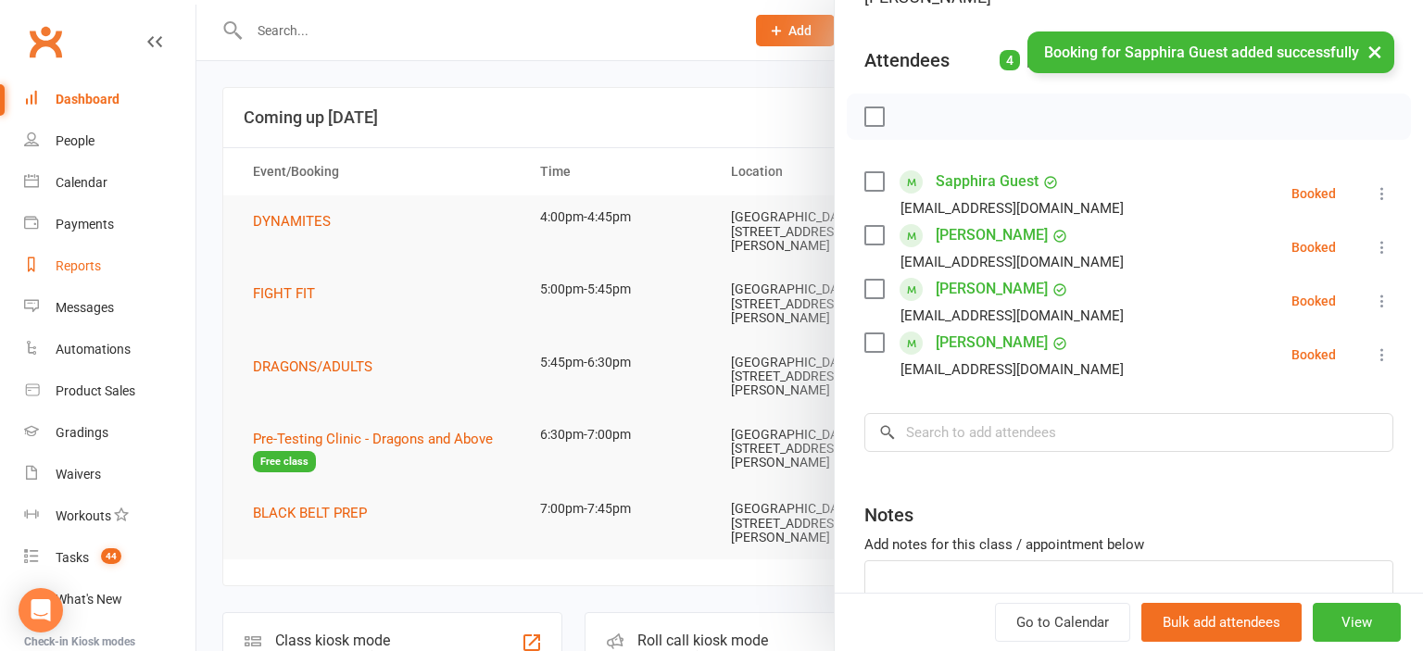
click at [76, 270] on div "Reports" at bounding box center [78, 265] width 45 height 15
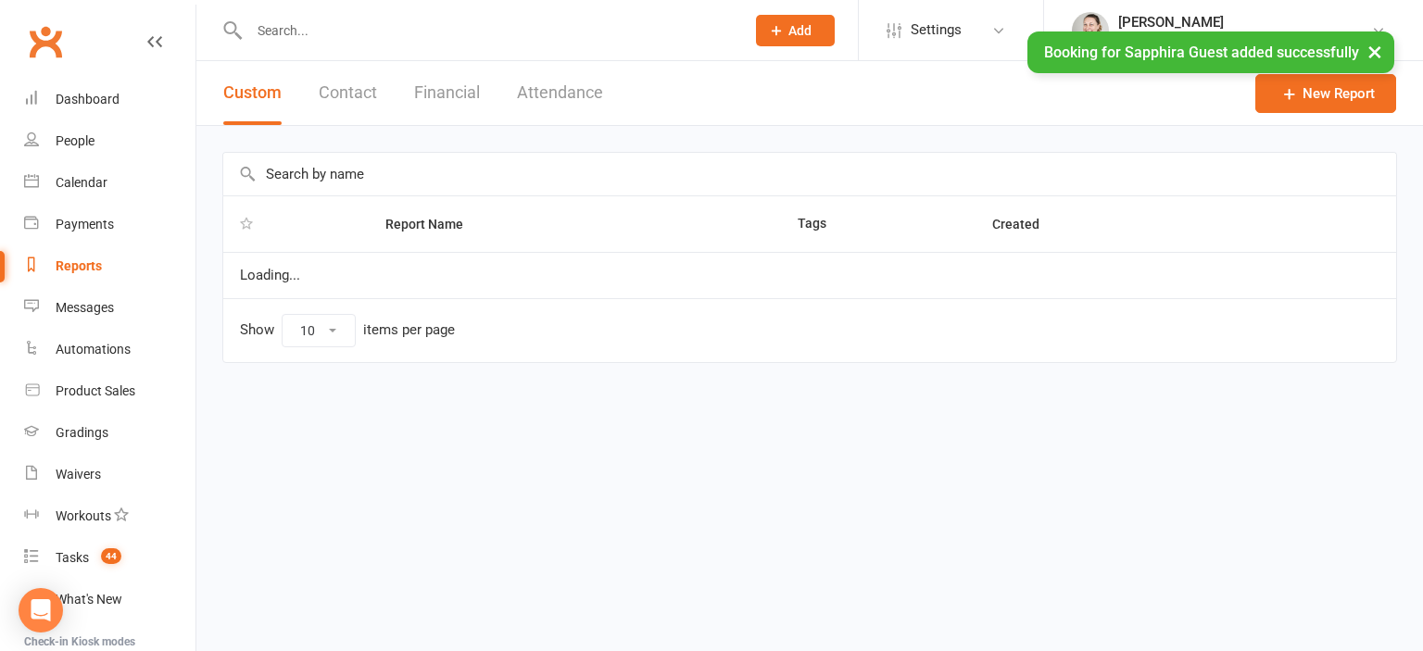
select select "25"
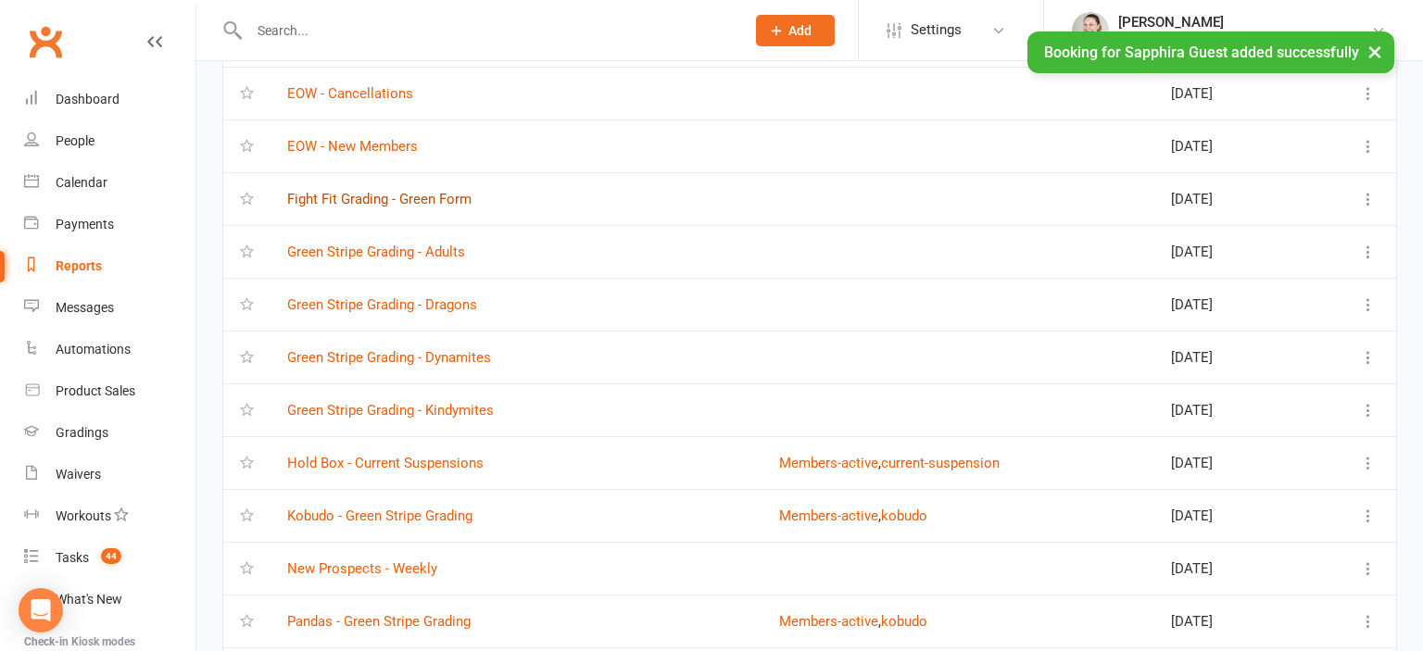
scroll to position [293, 0]
click at [389, 296] on link "Green Stripe Grading - Dragons" at bounding box center [382, 303] width 190 height 17
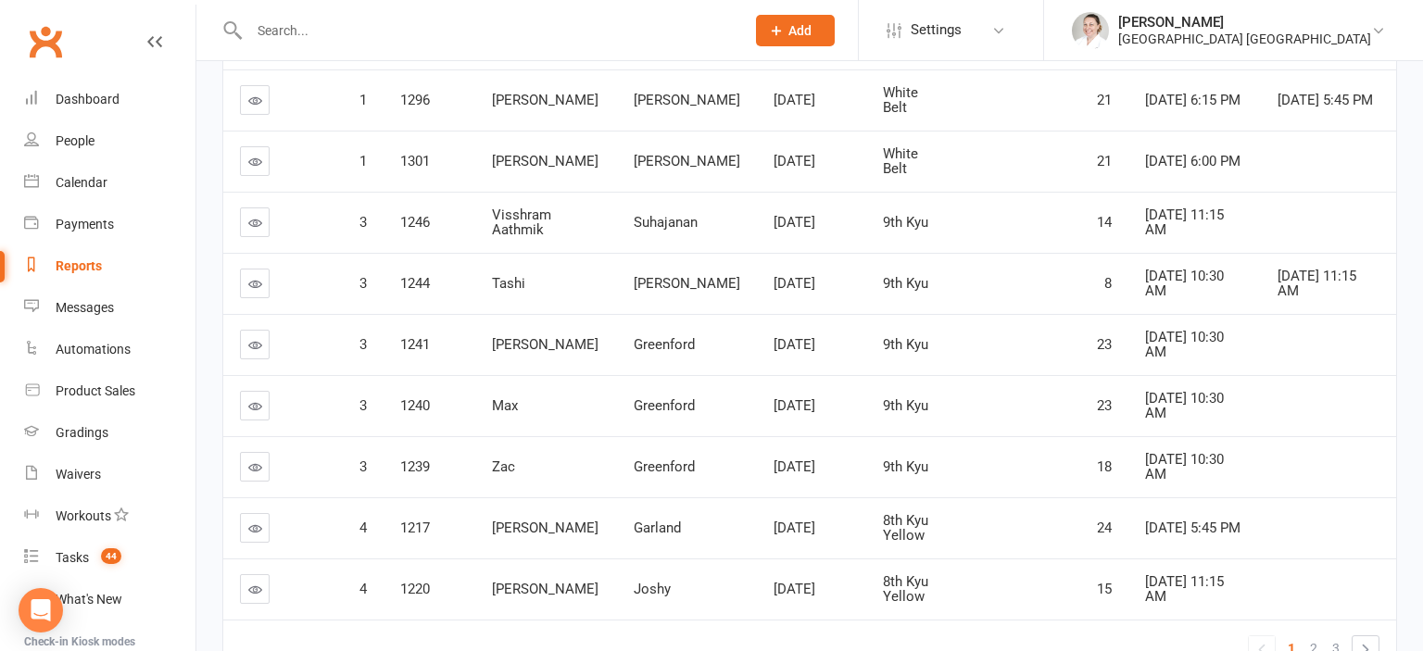
scroll to position [487, 0]
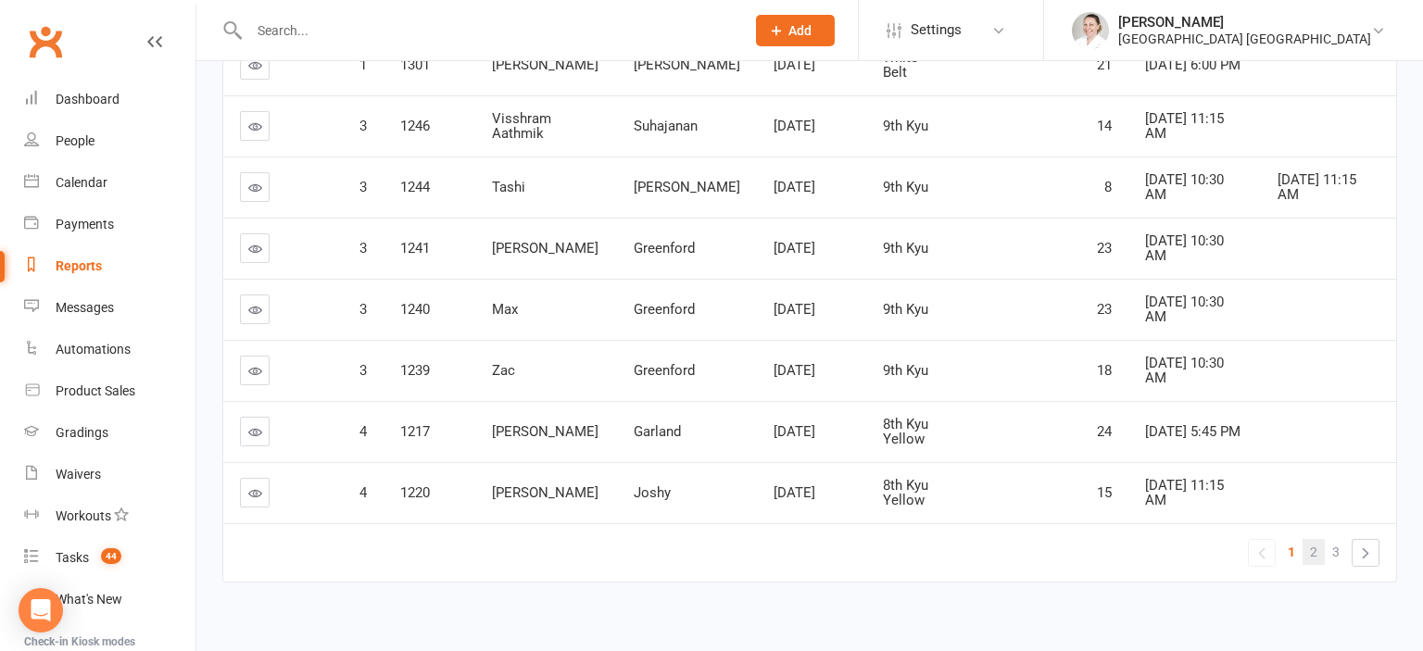
click at [1318, 539] on link "2" at bounding box center [1313, 552] width 22 height 26
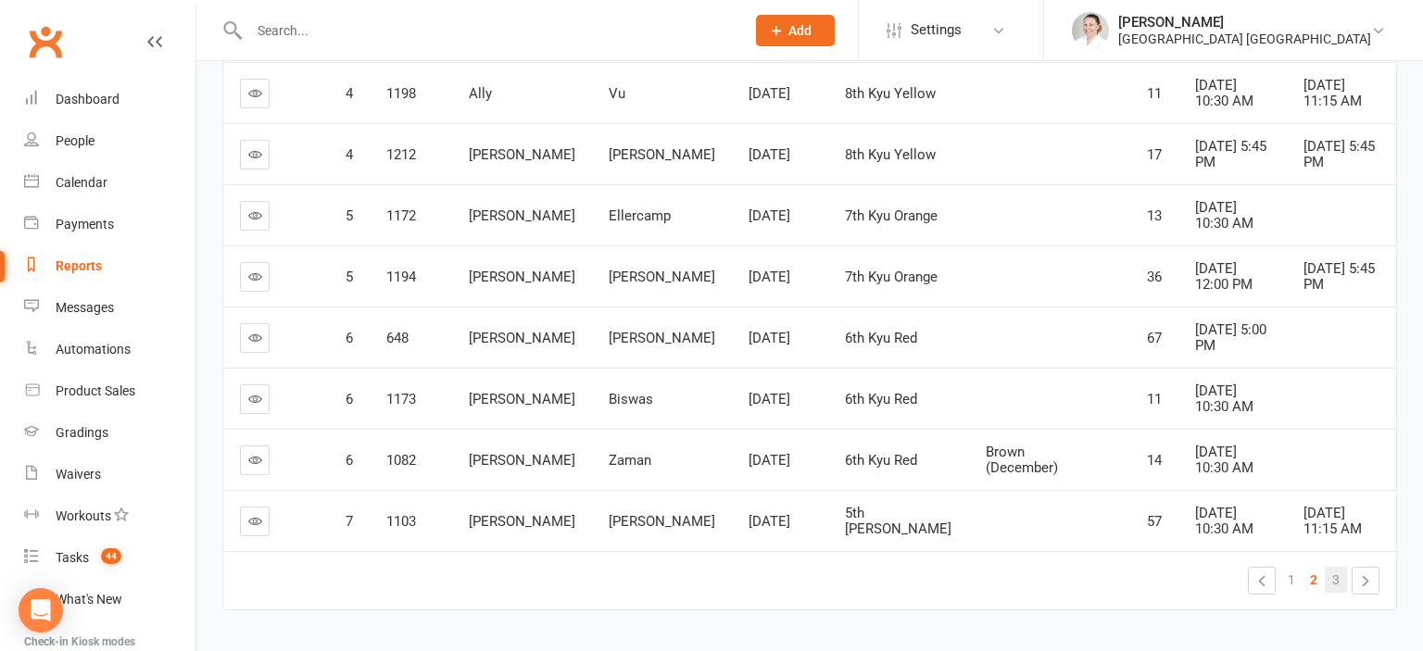
click at [1336, 567] on span "3" at bounding box center [1335, 580] width 7 height 26
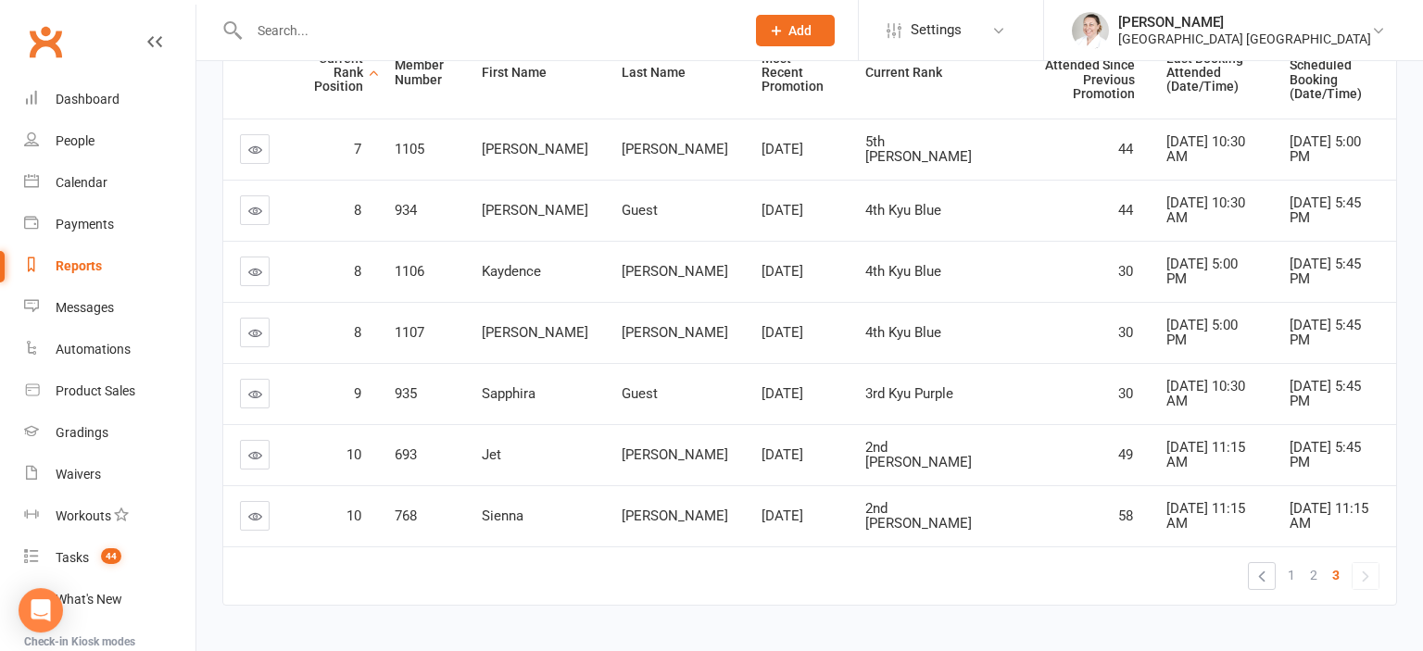
scroll to position [304, 0]
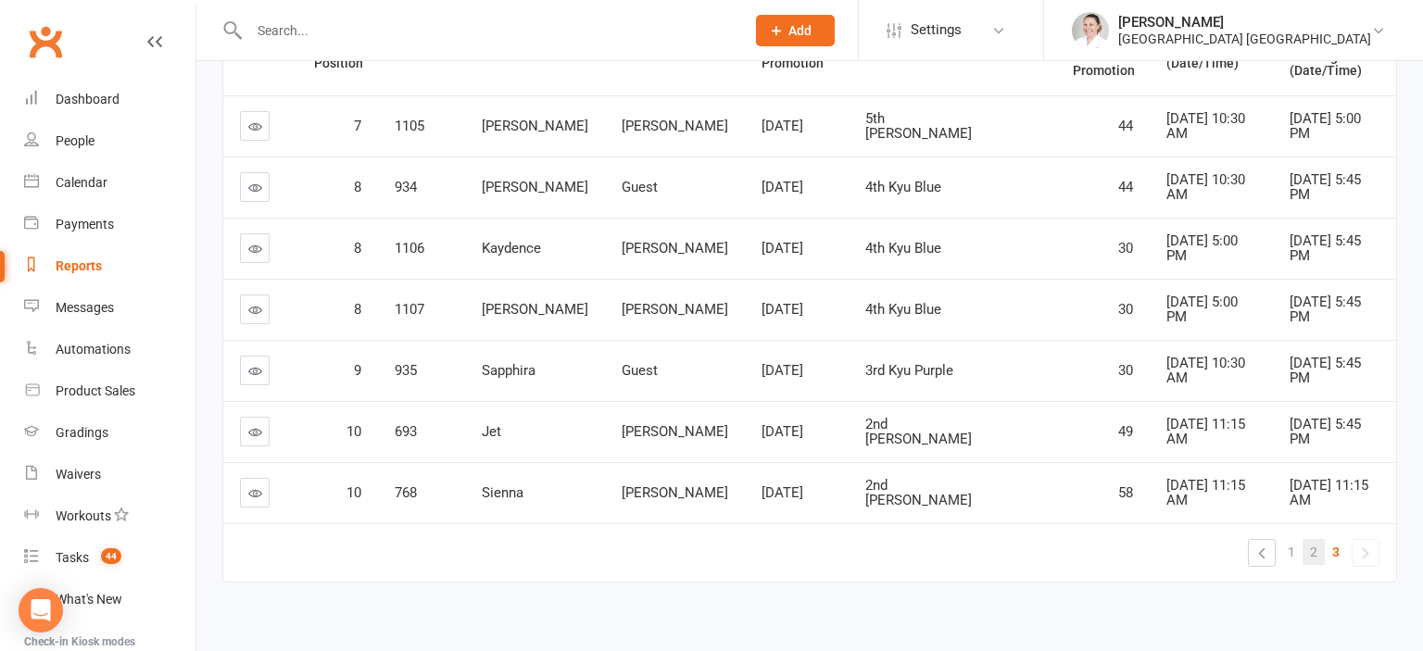
click at [1314, 539] on span "2" at bounding box center [1313, 552] width 7 height 26
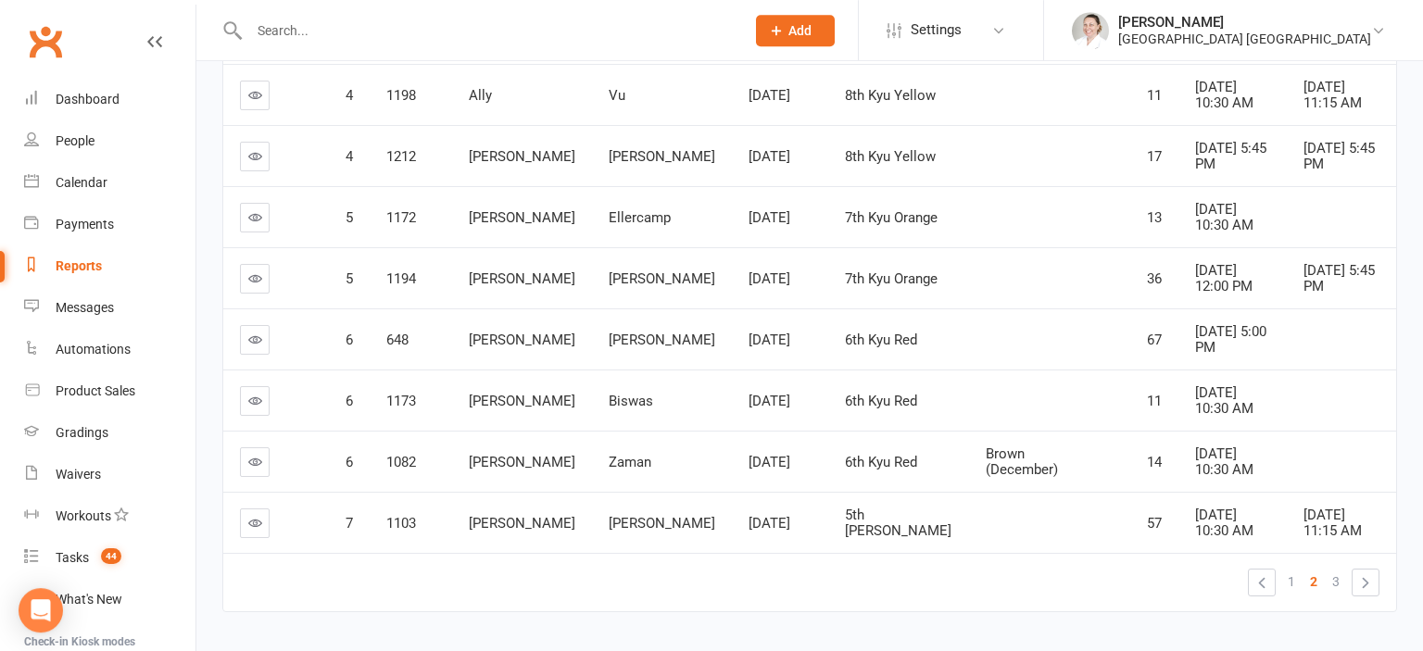
scroll to position [487, 0]
click at [74, 102] on div "Dashboard" at bounding box center [88, 99] width 64 height 15
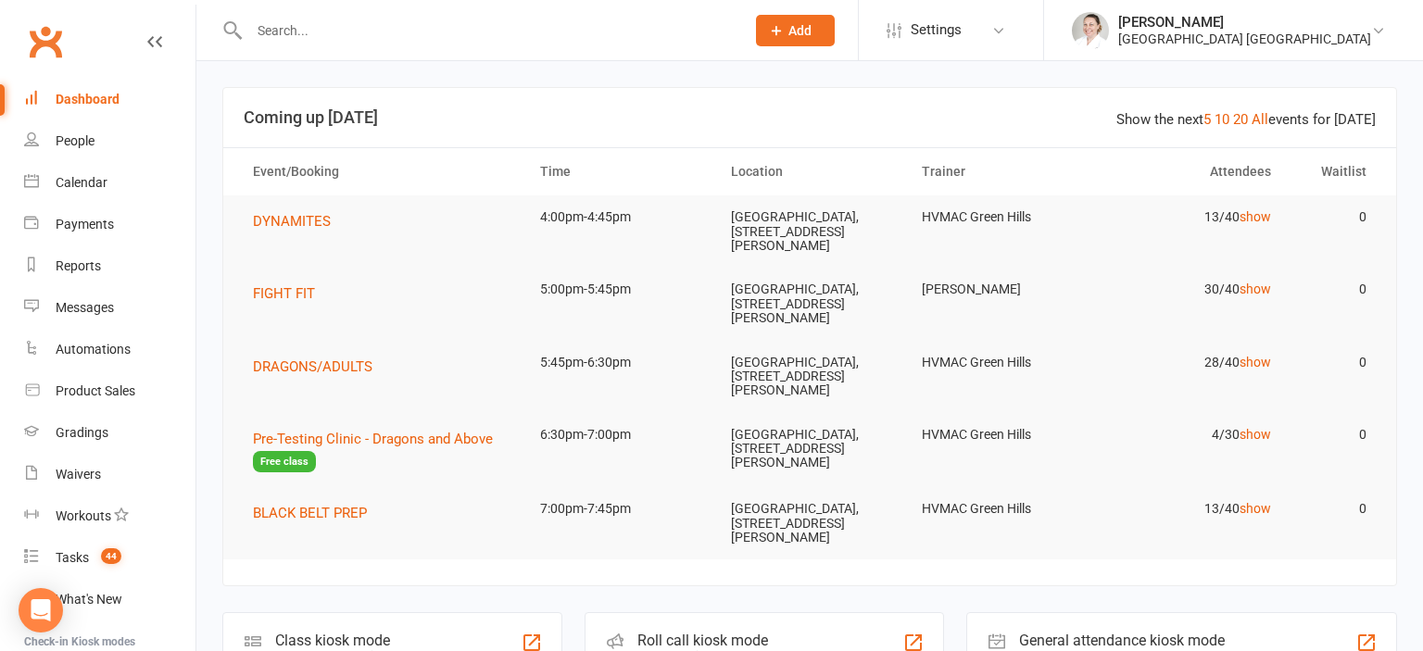
click at [321, 437] on div "This event does not require an active membership to book, and prospects and can…" at bounding box center [507, 462] width 380 height 63
click at [385, 438] on span "Pre-Testing Clinic - Dragons and Above" at bounding box center [373, 439] width 240 height 17
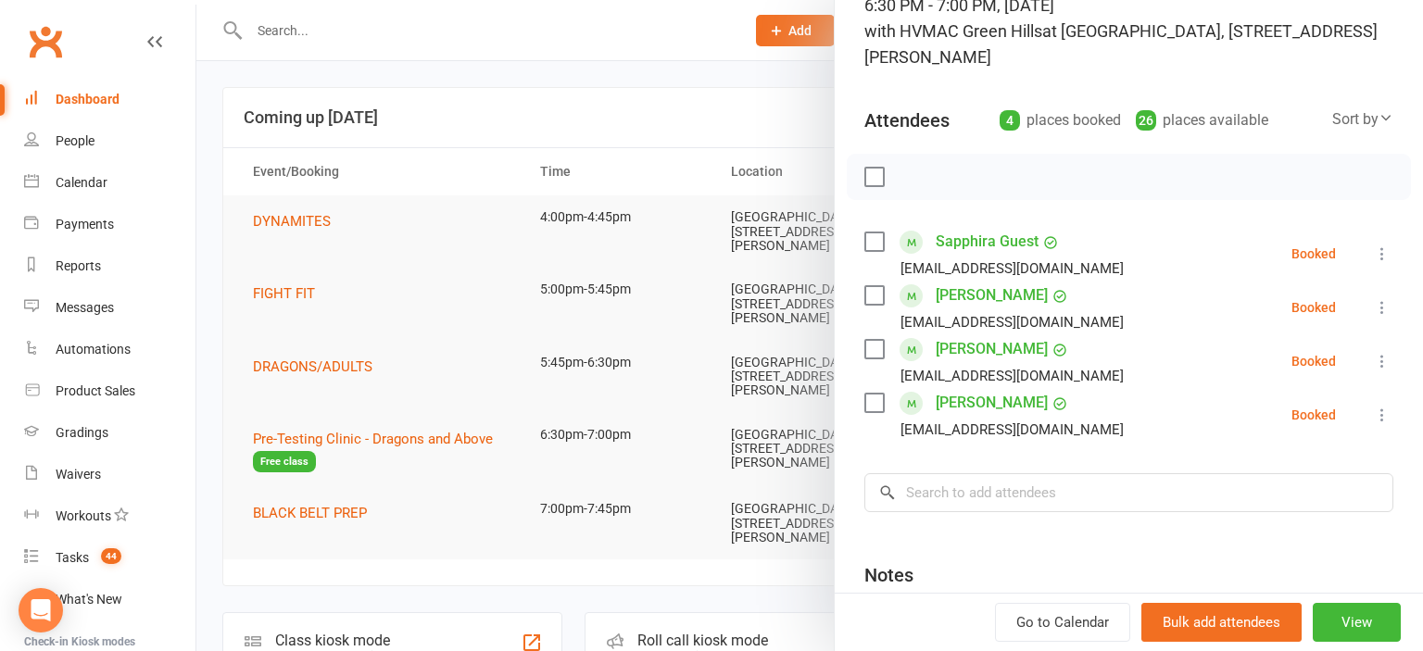
scroll to position [204, 0]
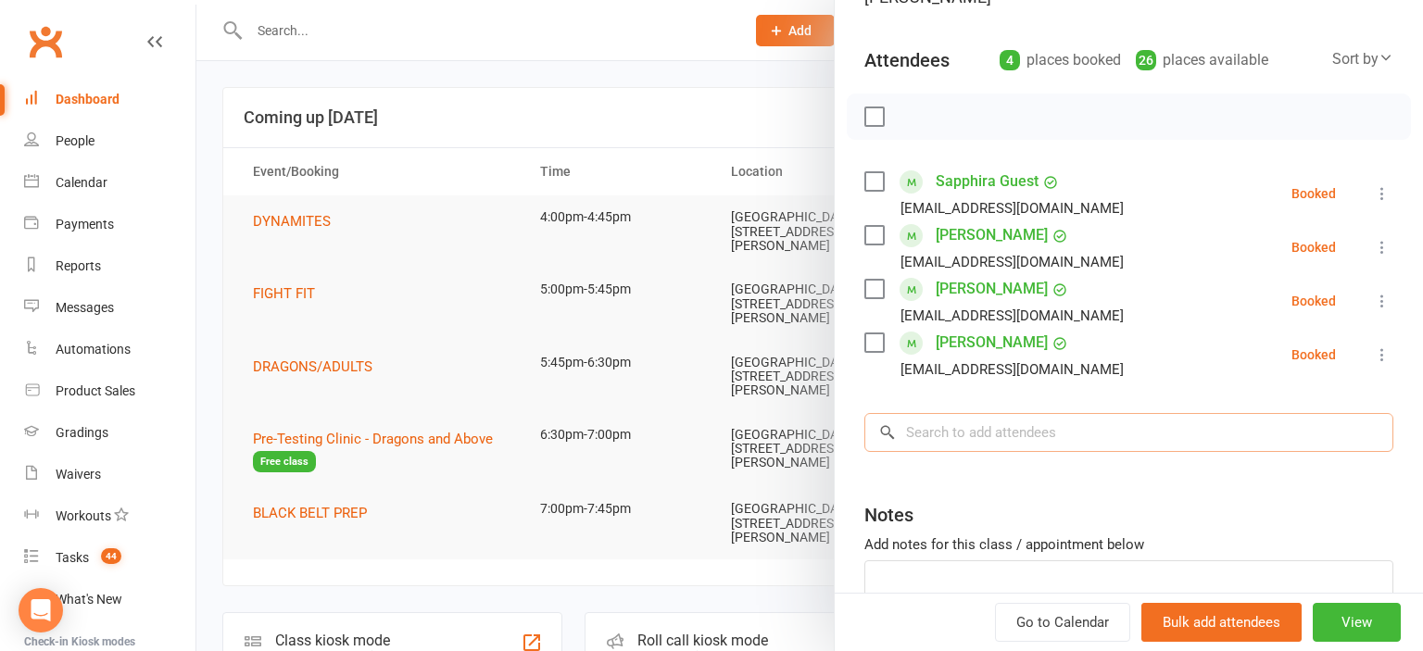
click at [1048, 422] on input "search" at bounding box center [1128, 432] width 529 height 39
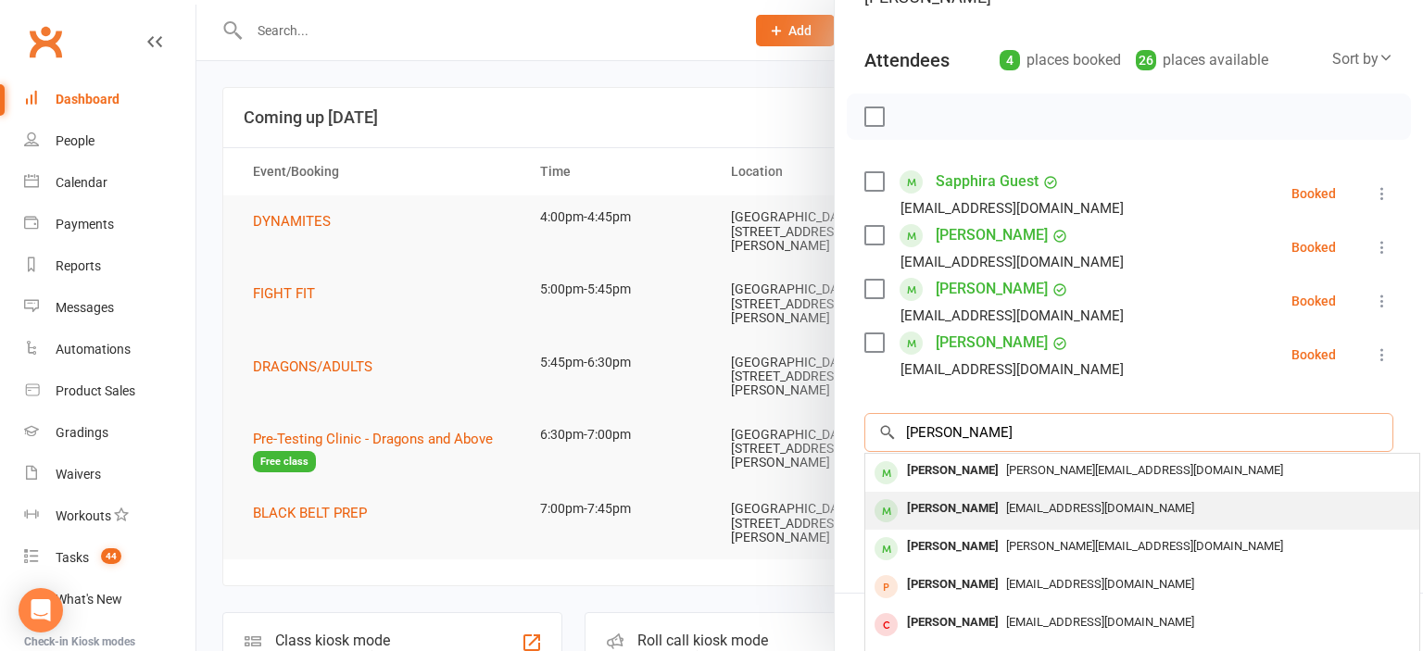
type input "[PERSON_NAME]"
click at [1057, 511] on span "[EMAIL_ADDRESS][DOMAIN_NAME]" at bounding box center [1100, 508] width 188 height 14
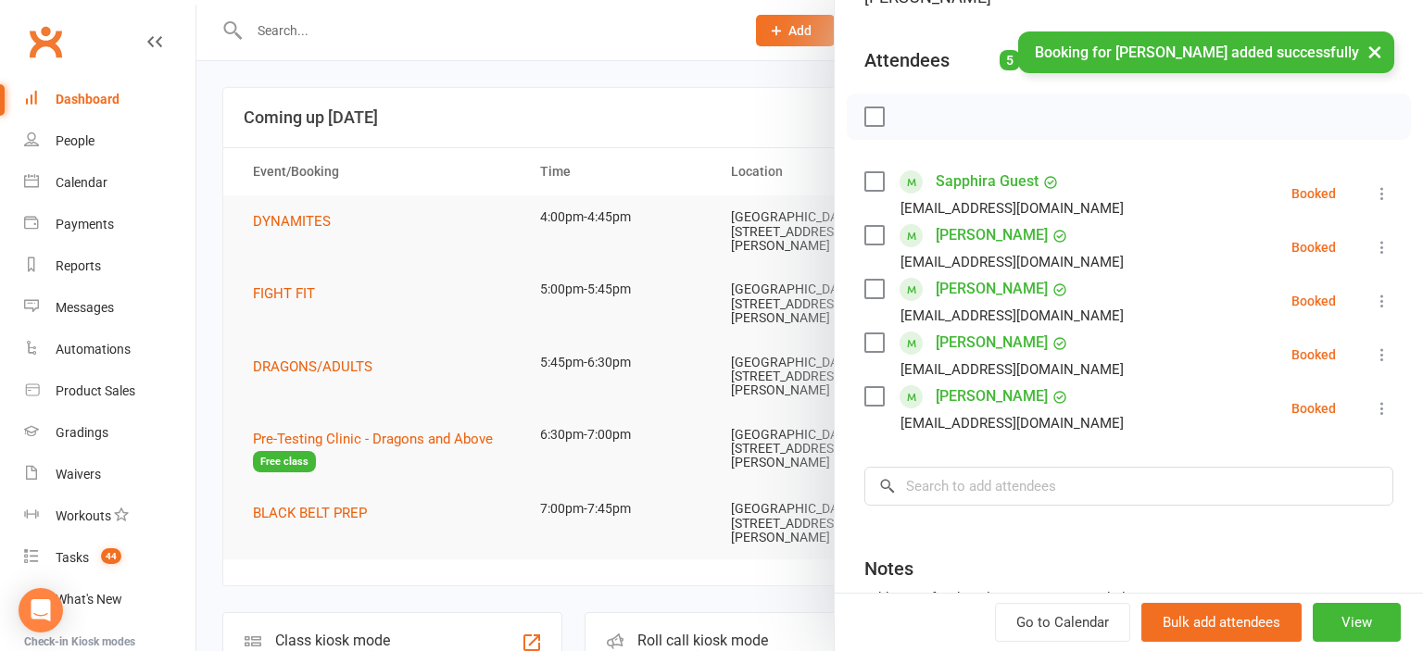
click at [544, 109] on div at bounding box center [809, 325] width 1226 height 651
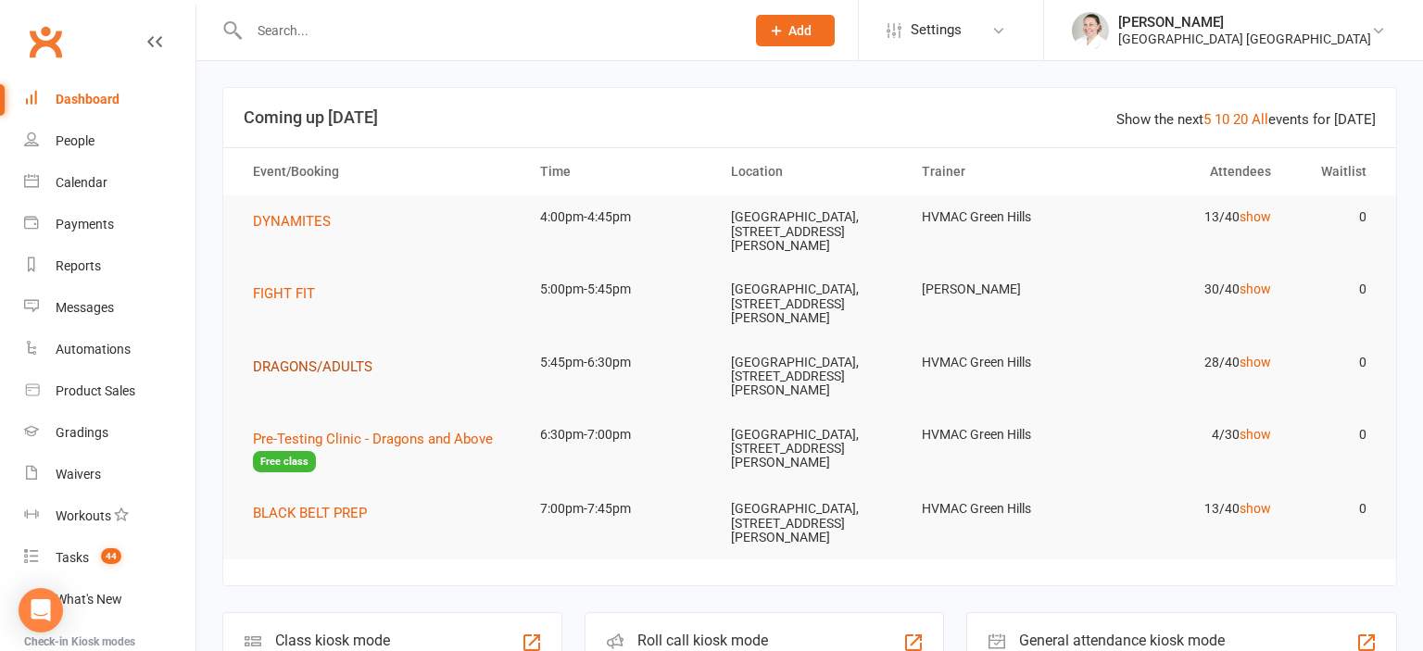
click at [261, 370] on span "DRAGONS/ADULTS" at bounding box center [312, 366] width 119 height 17
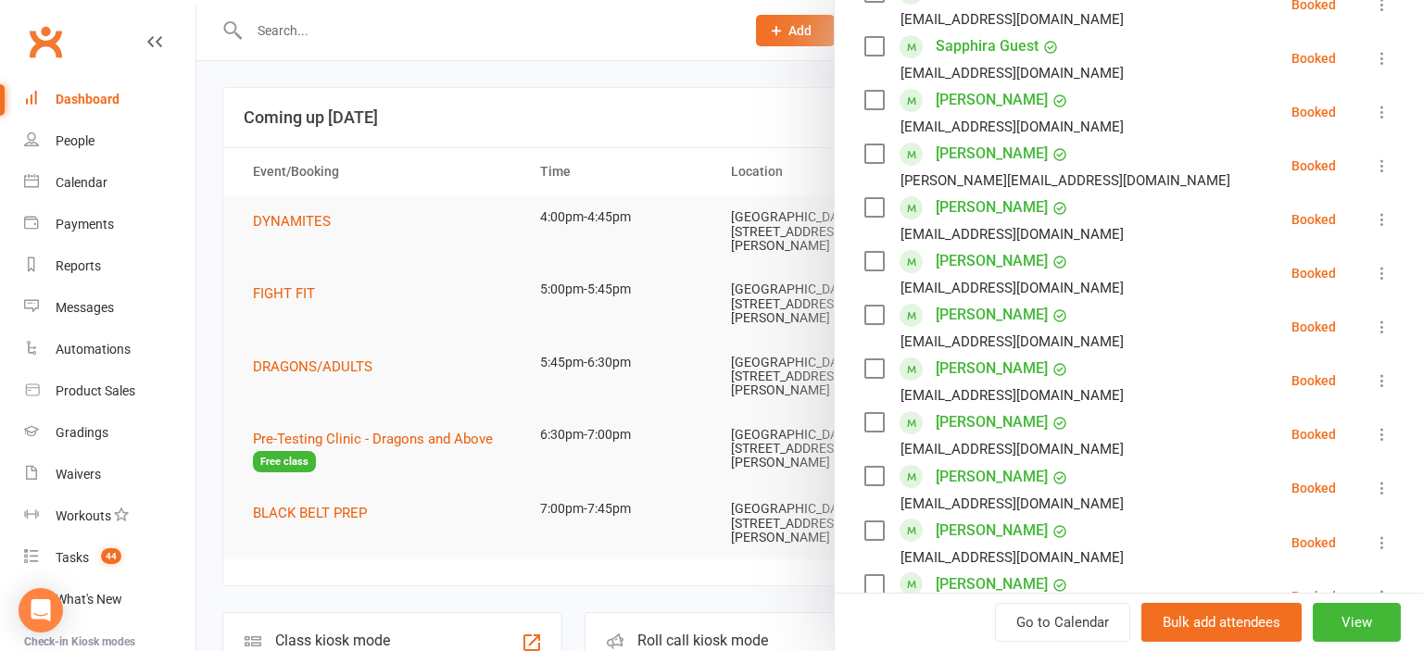
scroll to position [613, 0]
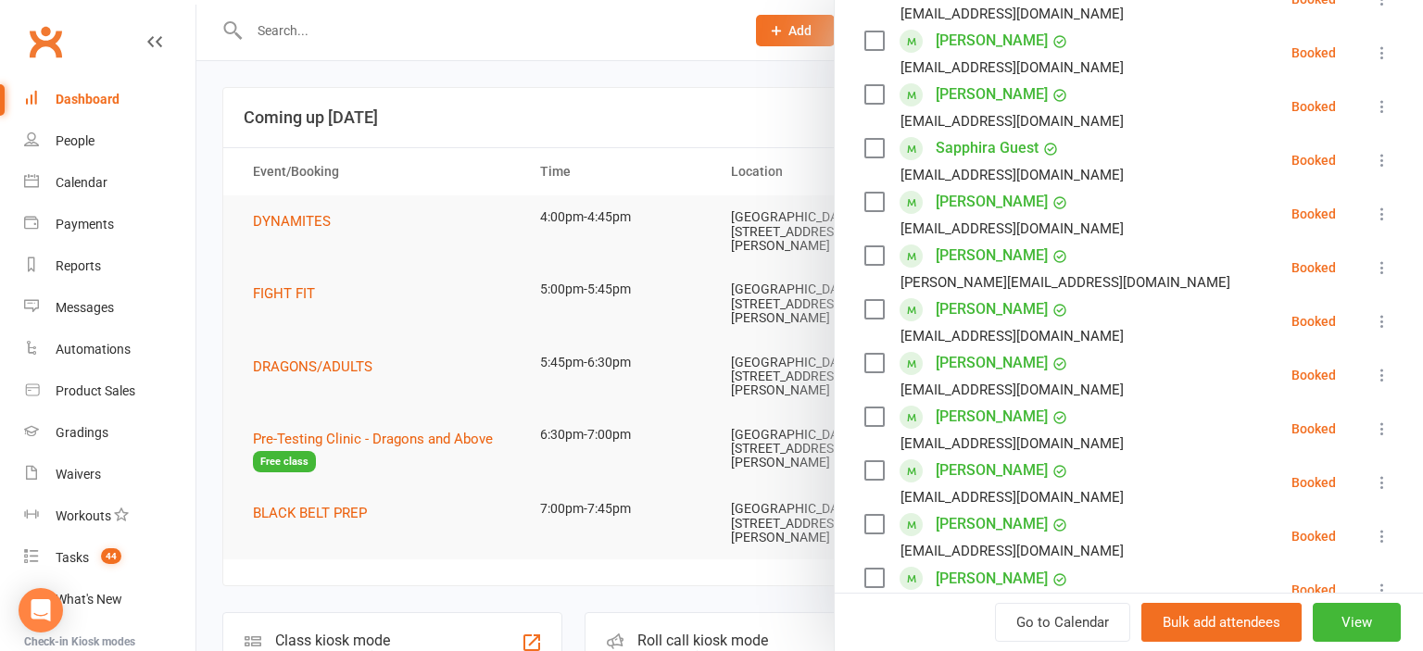
click at [378, 436] on div at bounding box center [809, 325] width 1226 height 651
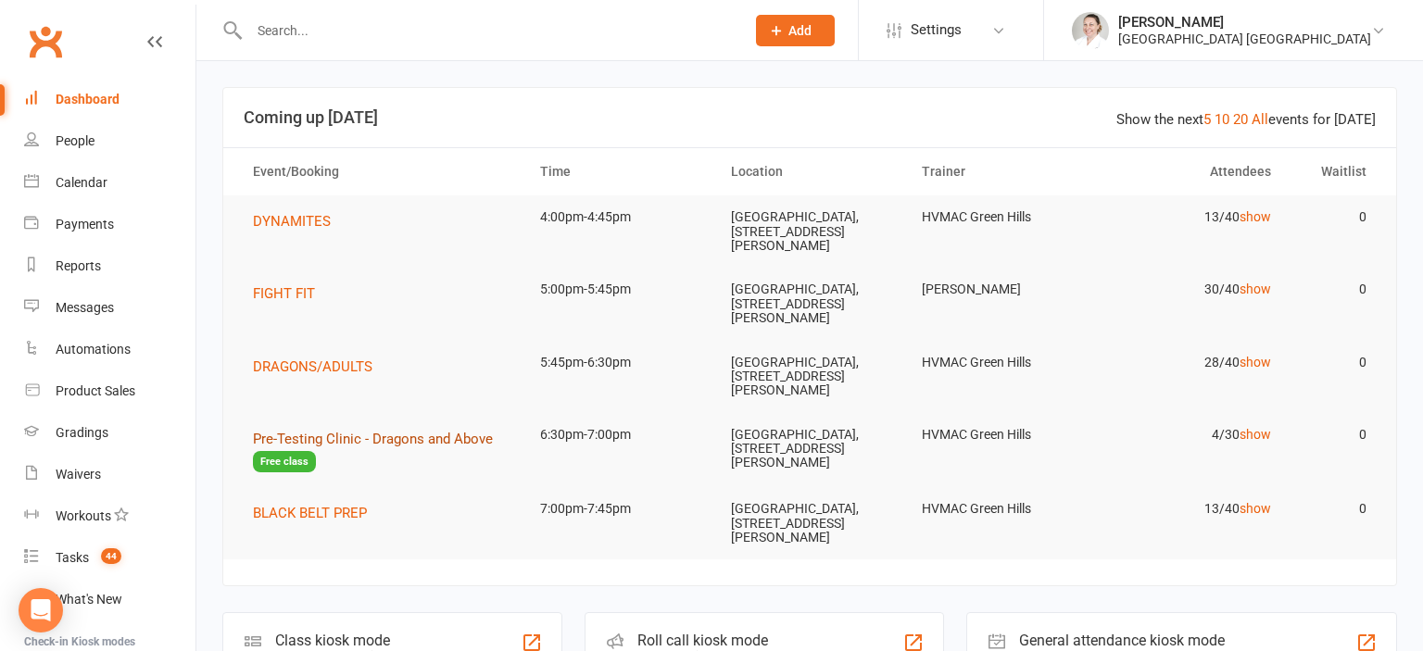
click at [383, 439] on span "Pre-Testing Clinic - Dragons and Above" at bounding box center [373, 439] width 240 height 17
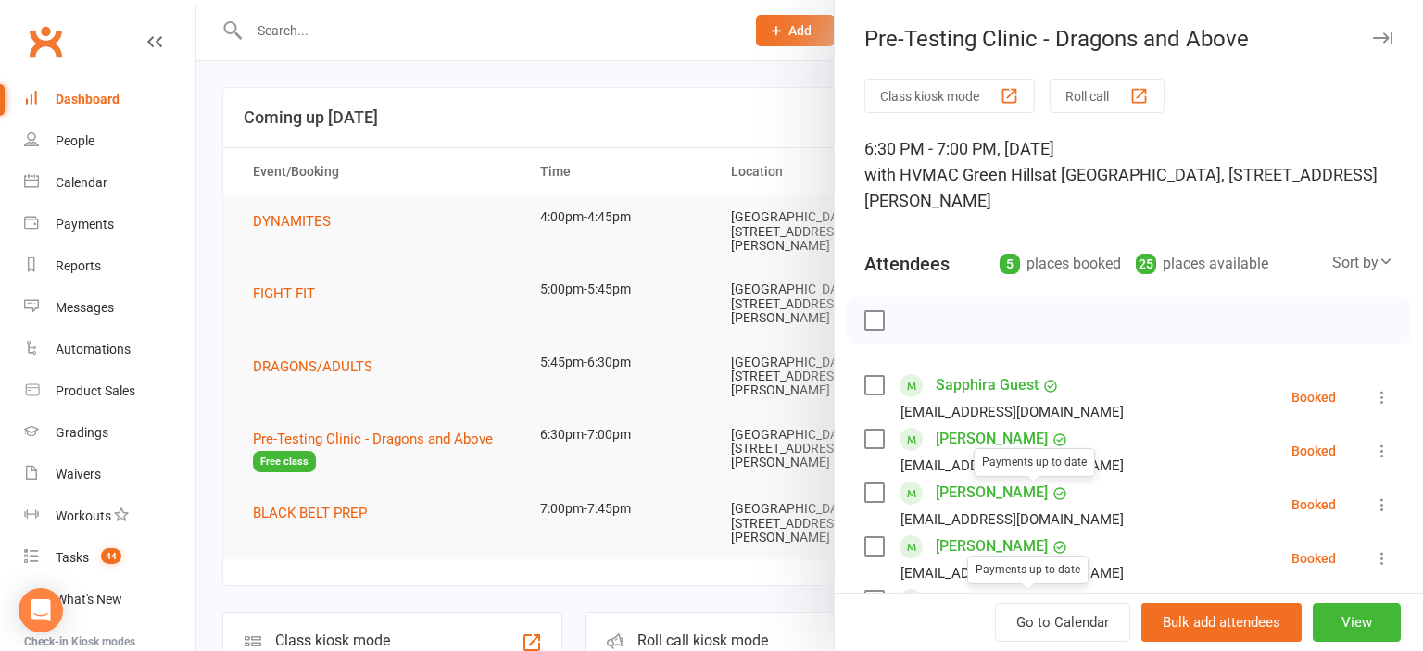
scroll to position [378, 0]
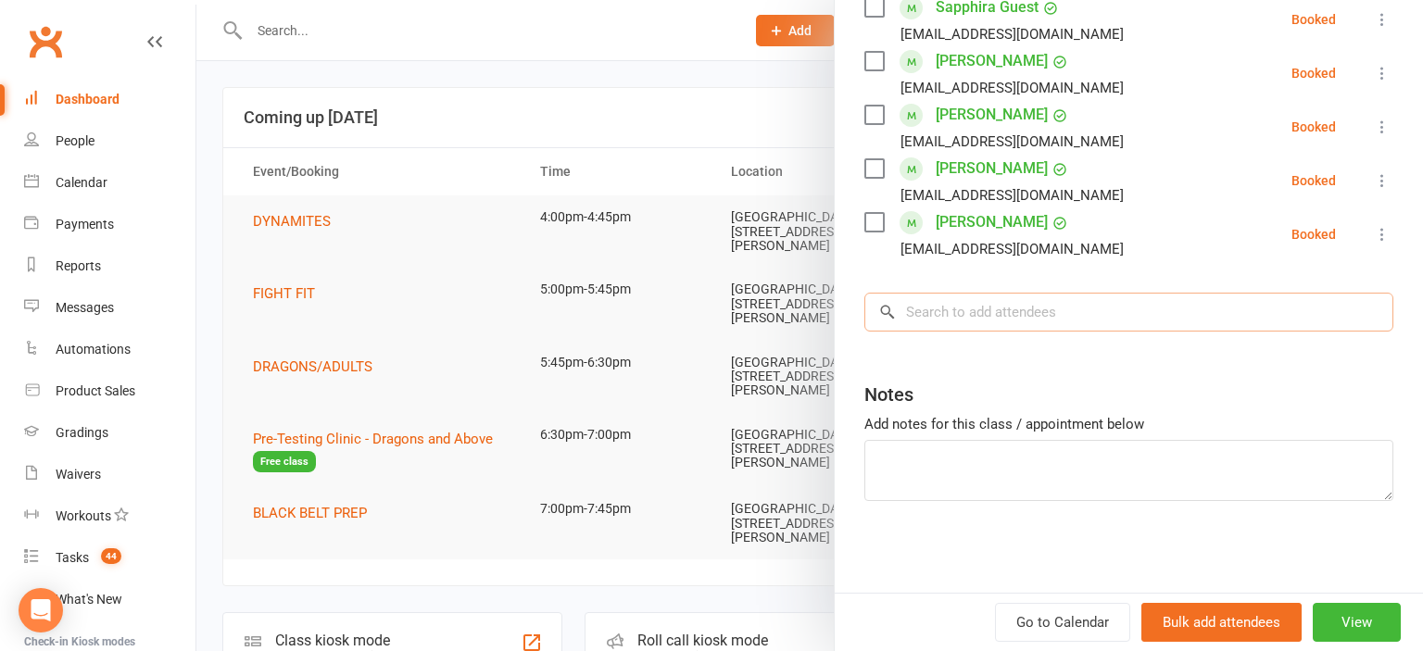
click at [1017, 312] on input "search" at bounding box center [1128, 312] width 529 height 39
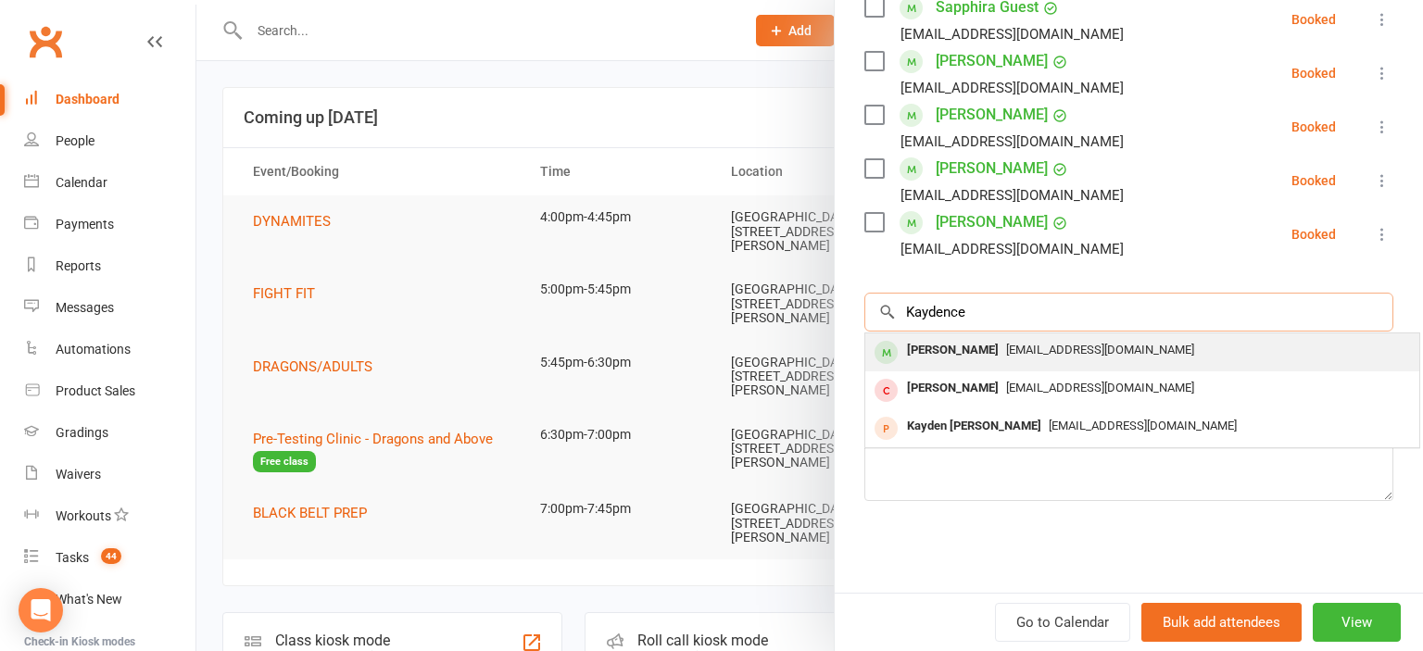
type input "Kaydence"
click at [1066, 350] on span "[EMAIL_ADDRESS][DOMAIN_NAME]" at bounding box center [1100, 350] width 188 height 14
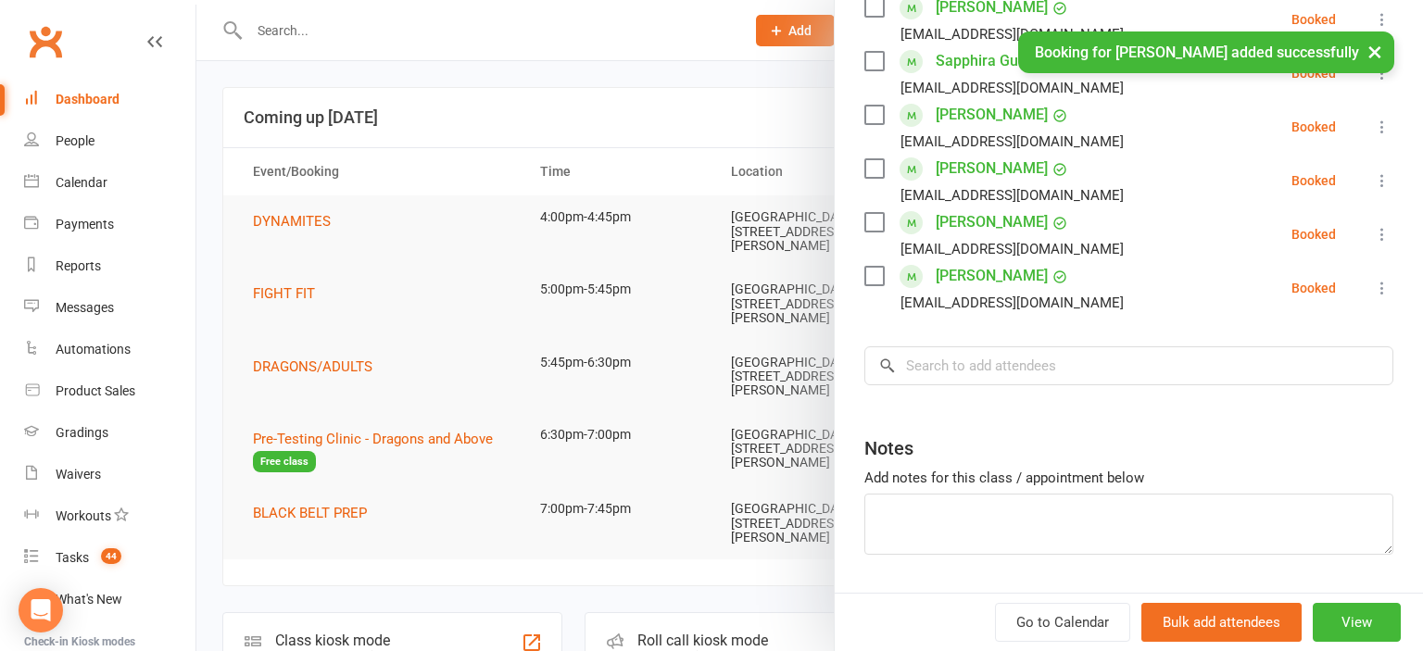
scroll to position [432, 0]
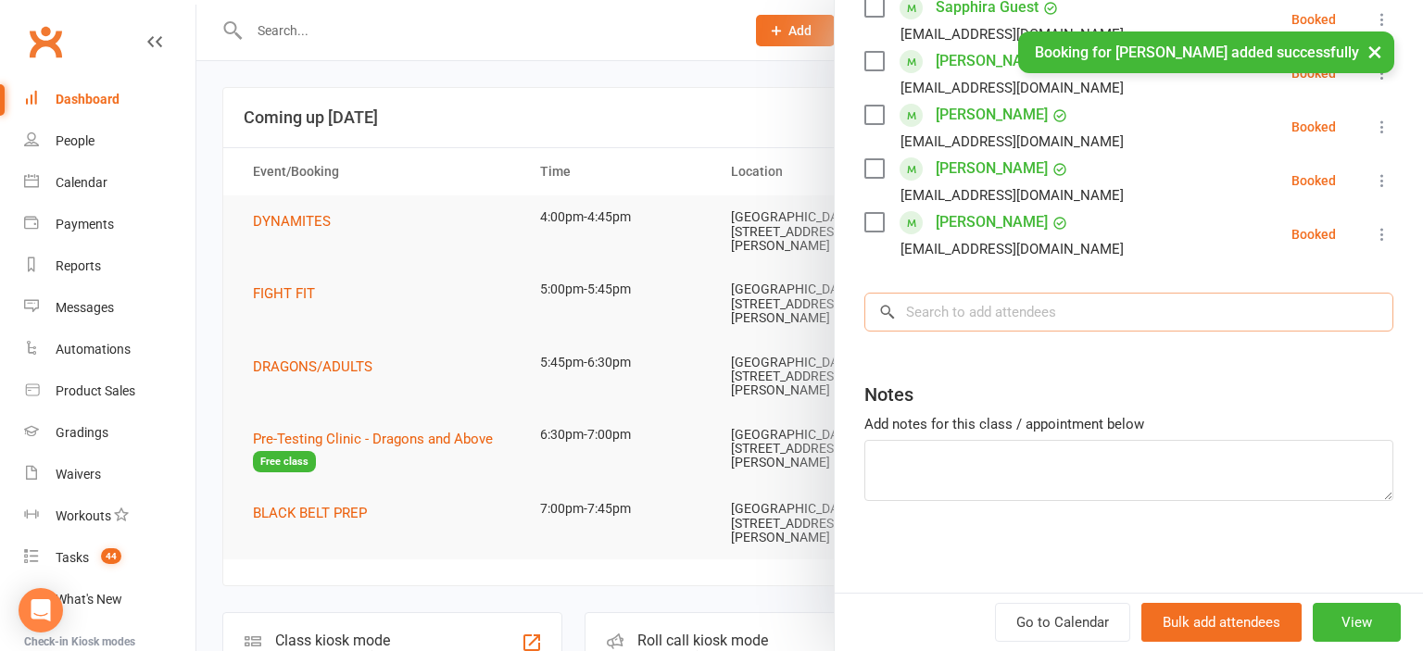
click at [980, 323] on input "search" at bounding box center [1128, 312] width 529 height 39
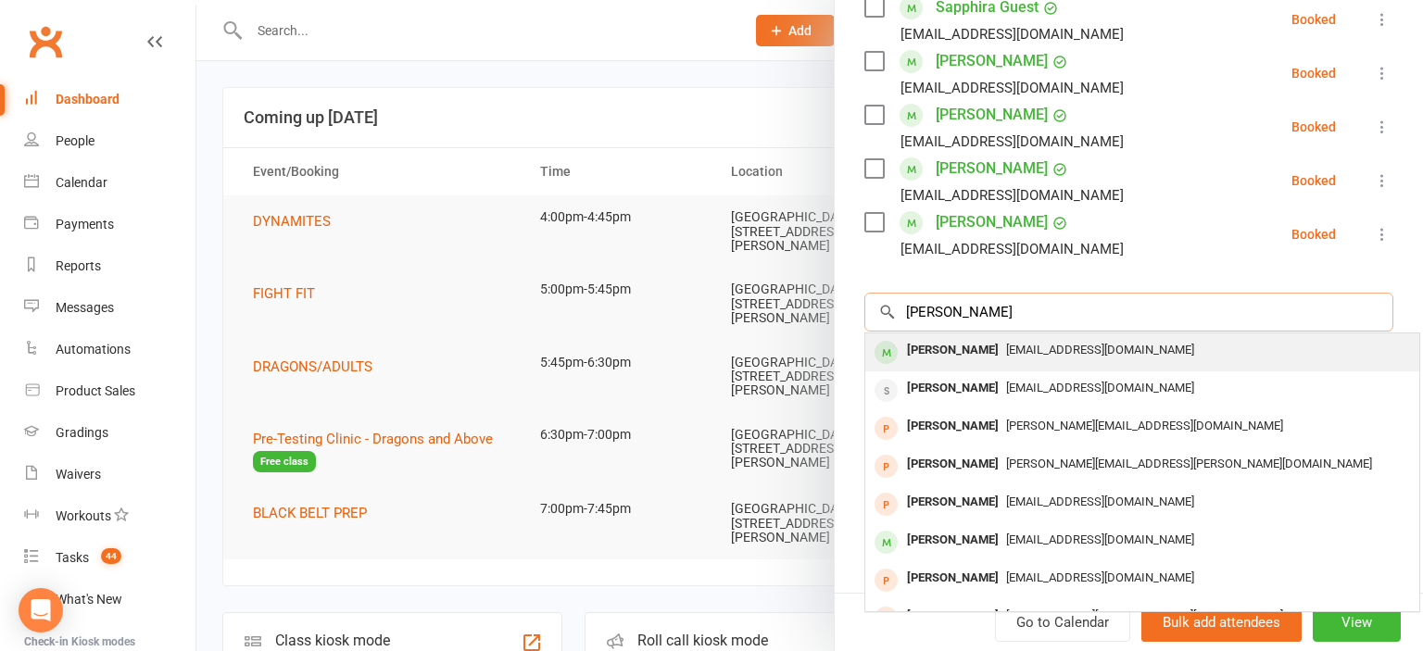
type input "[PERSON_NAME]"
click at [1085, 344] on span "[EMAIL_ADDRESS][DOMAIN_NAME]" at bounding box center [1100, 350] width 188 height 14
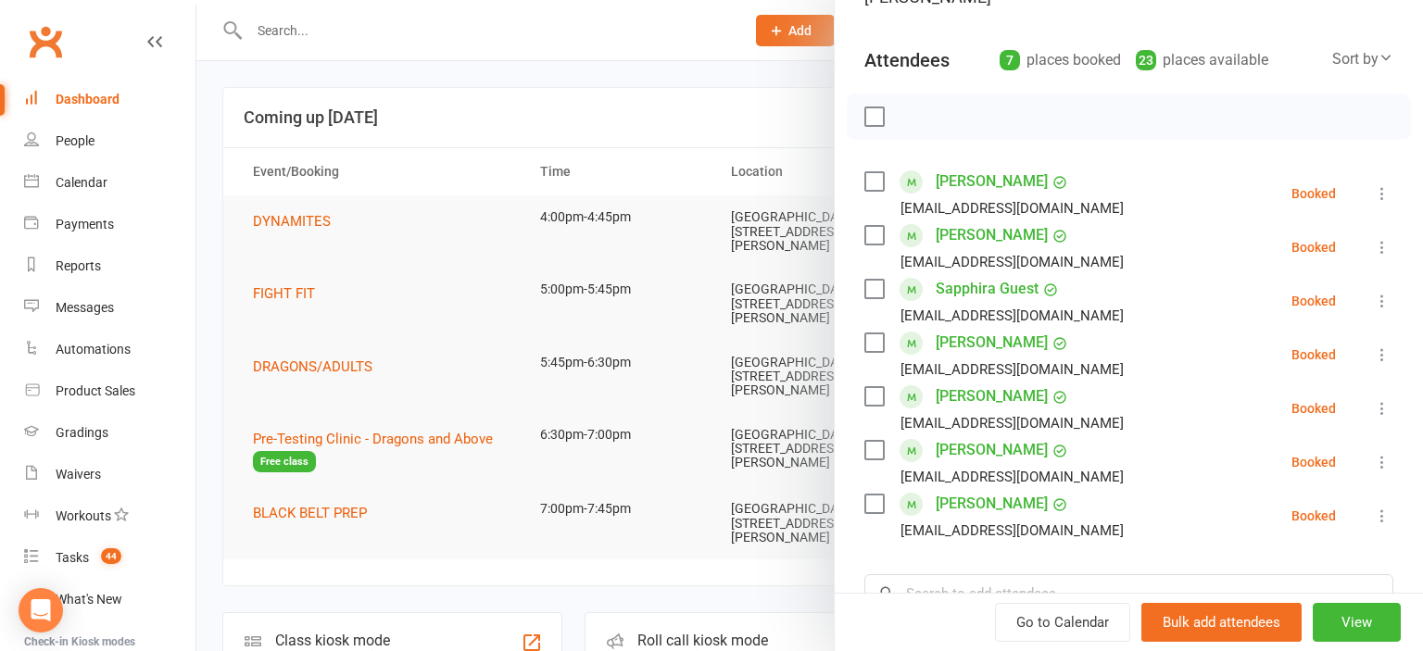
scroll to position [307, 0]
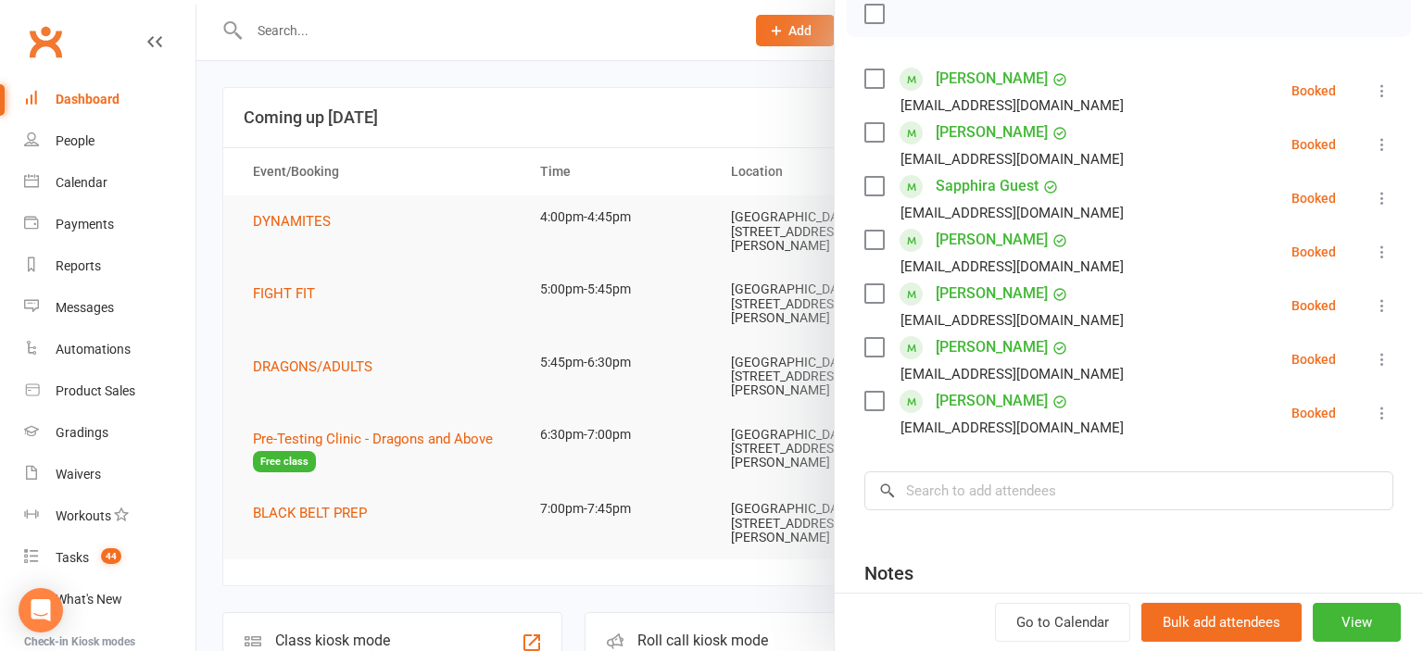
click at [286, 291] on div at bounding box center [809, 325] width 1226 height 651
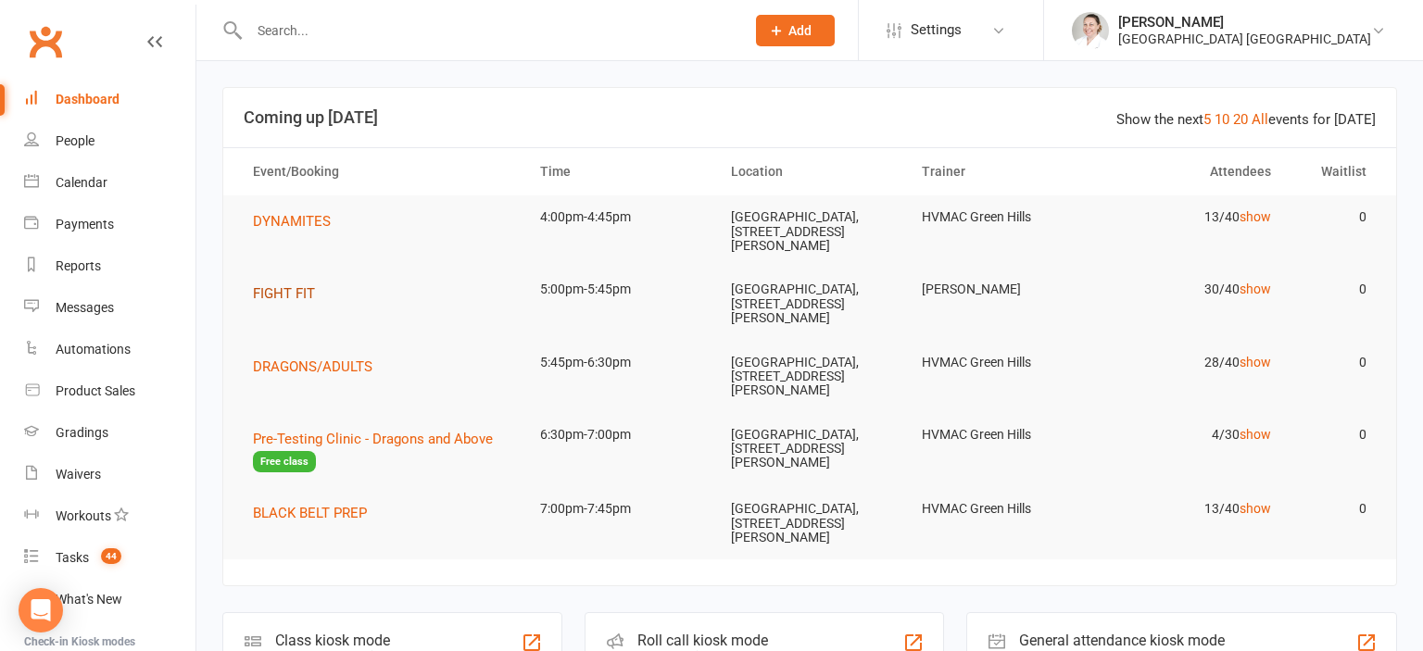
click at [295, 295] on span "FIGHT FIT" at bounding box center [284, 293] width 62 height 17
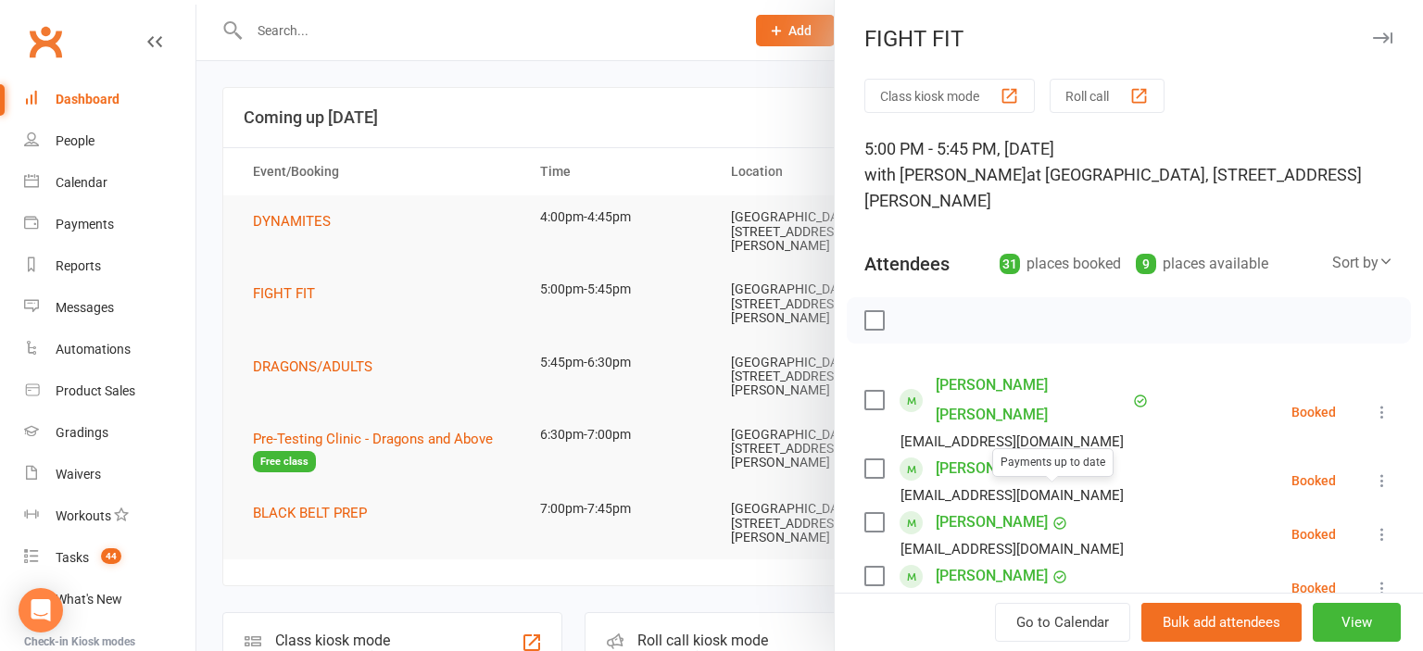
click at [431, 329] on div at bounding box center [809, 325] width 1226 height 651
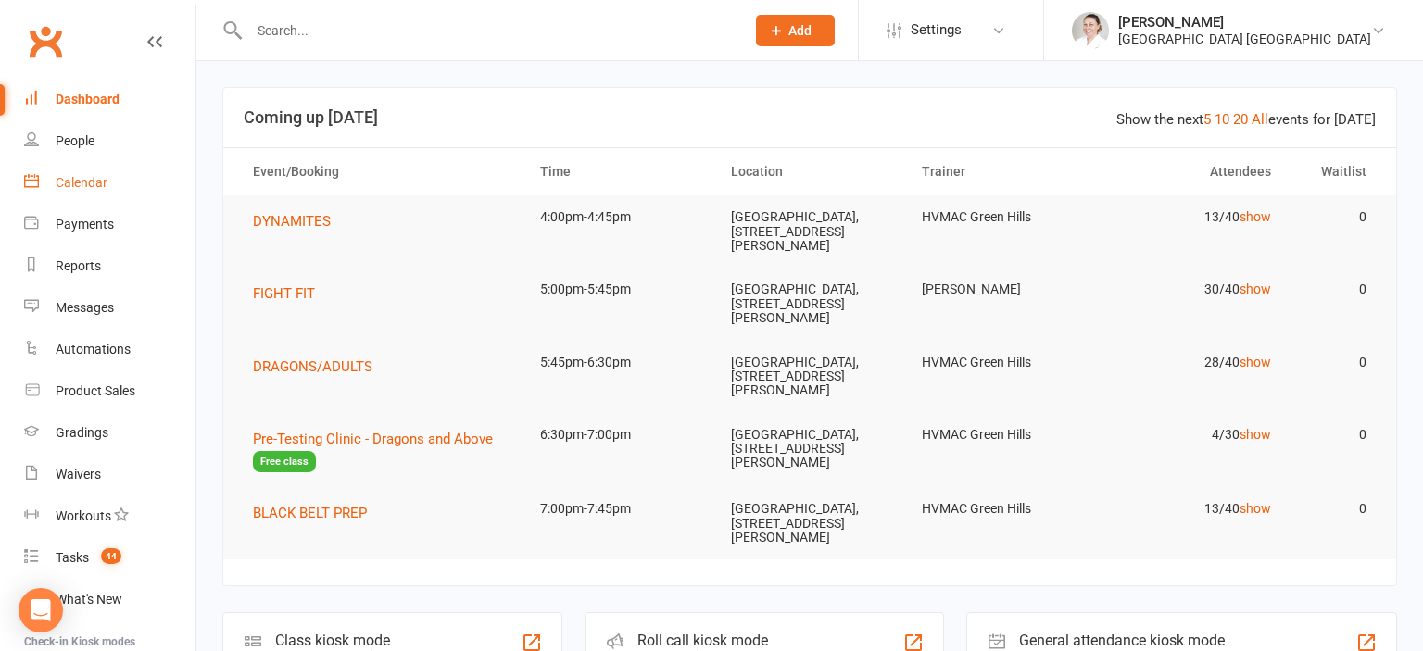
click at [82, 182] on div "Calendar" at bounding box center [82, 182] width 52 height 15
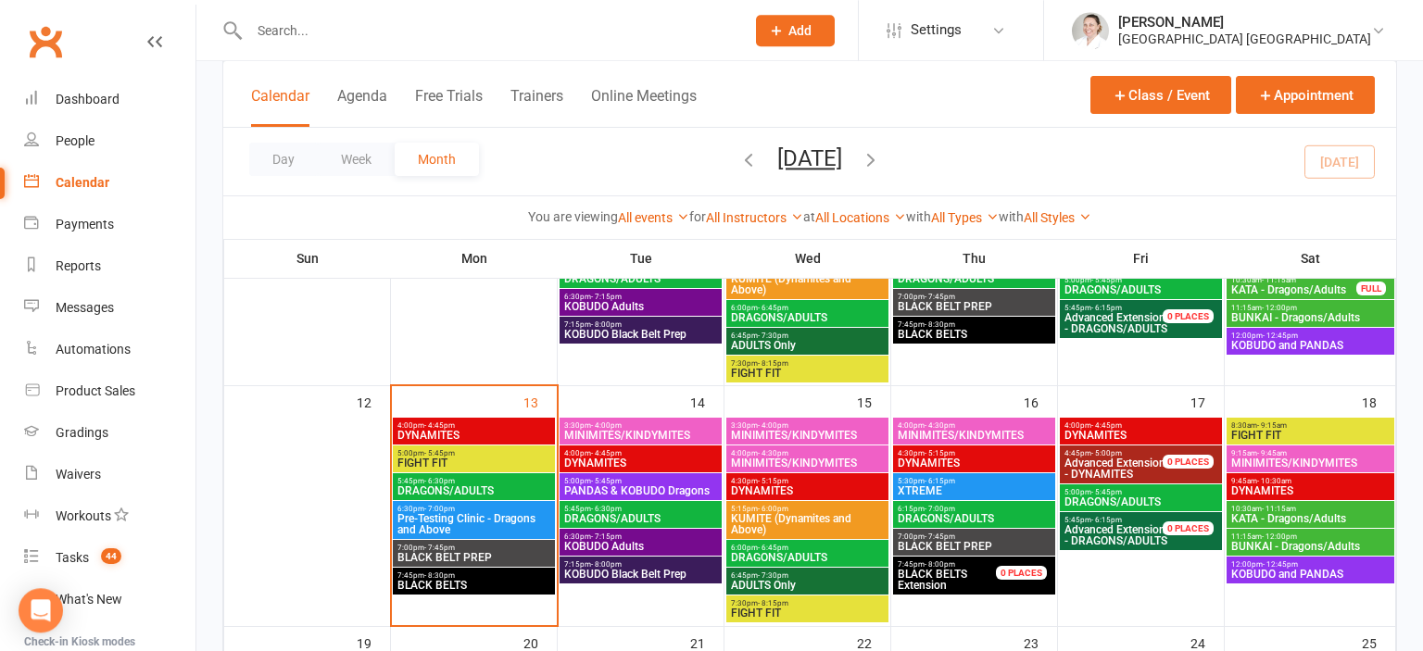
scroll to position [489, 0]
